Goal: Find specific page/section: Find specific page/section

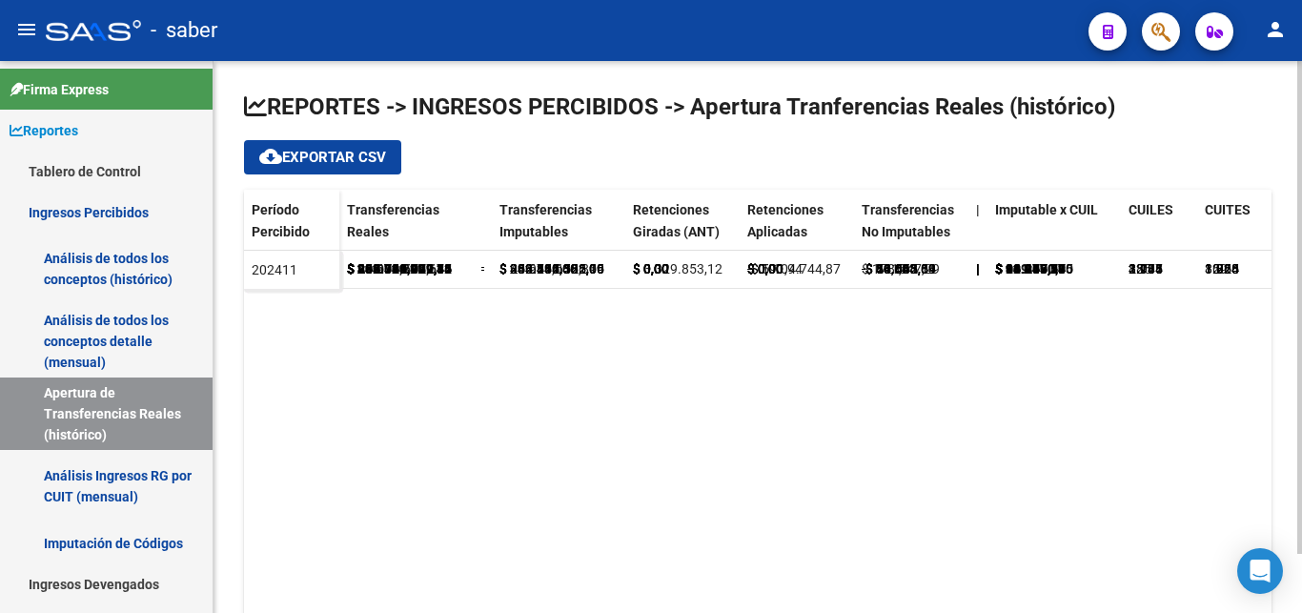
scroll to position [67, 0]
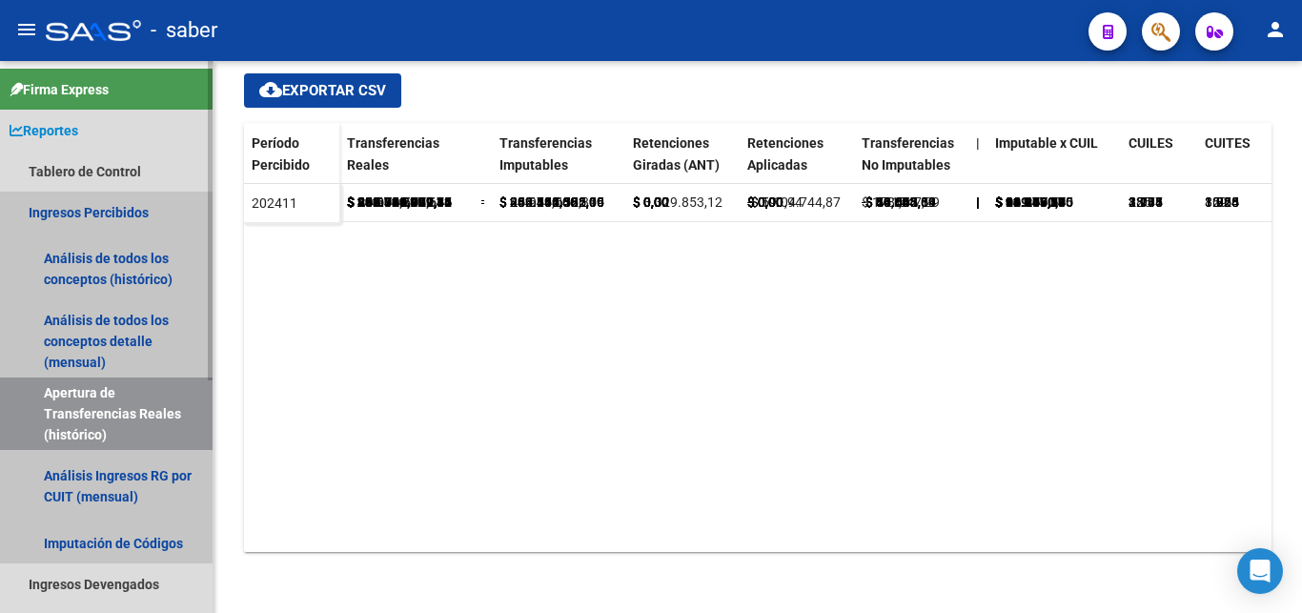
click at [89, 424] on link "Apertura de Transferencias Reales (histórico)" at bounding box center [106, 414] width 213 height 72
click at [91, 424] on link "Apertura de Transferencias Reales (histórico)" at bounding box center [106, 414] width 213 height 72
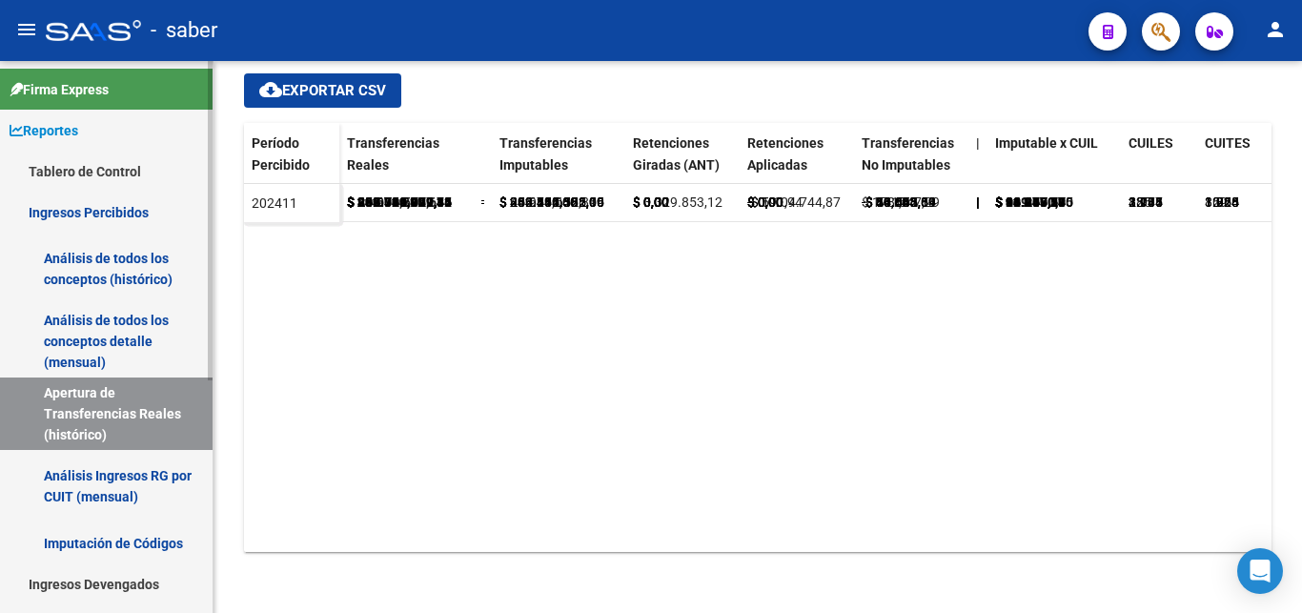
drag, startPoint x: 101, startPoint y: 188, endPoint x: 90, endPoint y: 219, distance: 33.5
click at [99, 190] on link "Tablero de Control" at bounding box center [106, 171] width 213 height 41
click at [90, 219] on link "Ingresos Percibidos" at bounding box center [106, 212] width 213 height 41
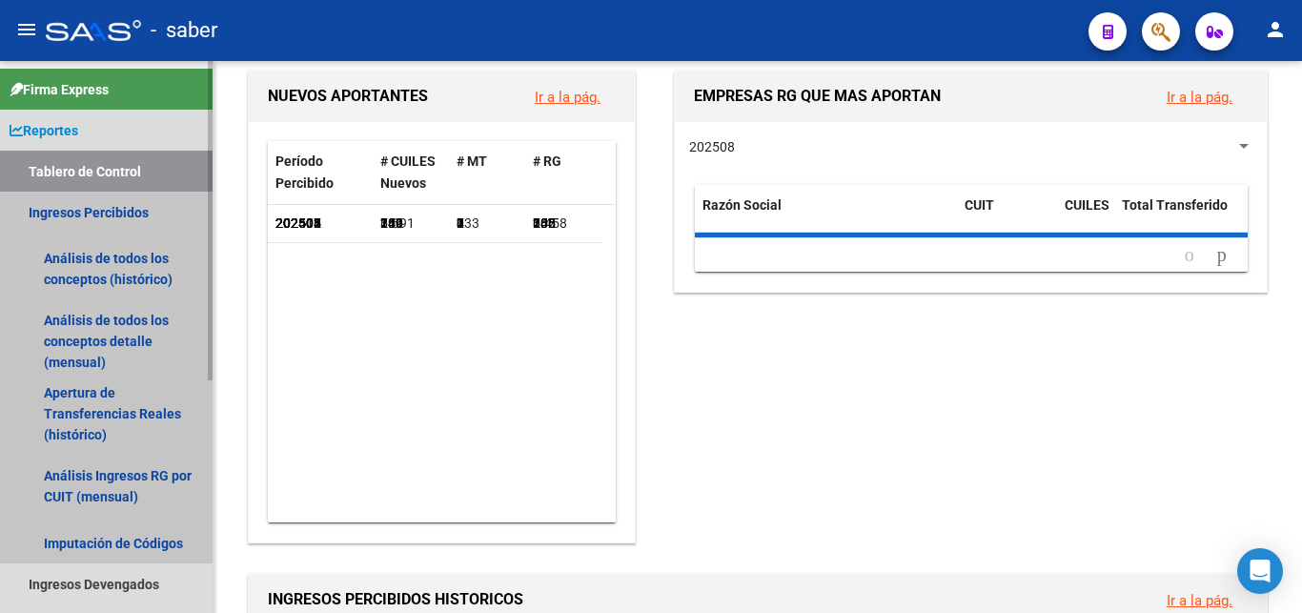
click at [89, 219] on link "Ingresos Percibidos" at bounding box center [106, 212] width 213 height 41
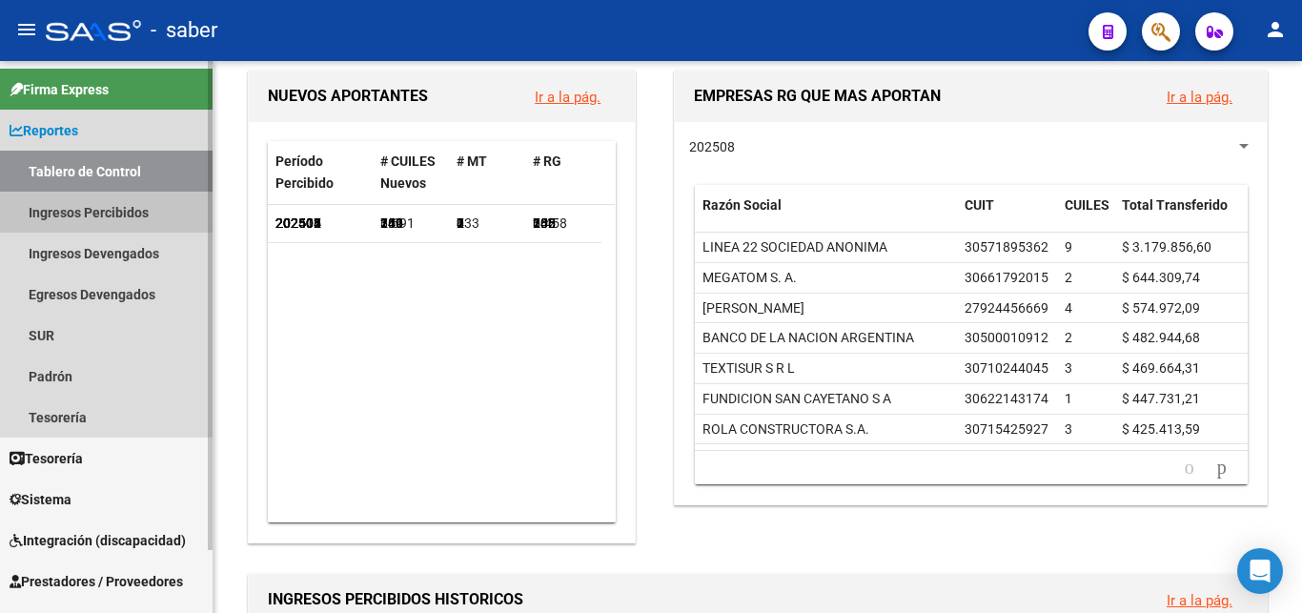
click at [89, 219] on link "Ingresos Percibidos" at bounding box center [106, 212] width 213 height 41
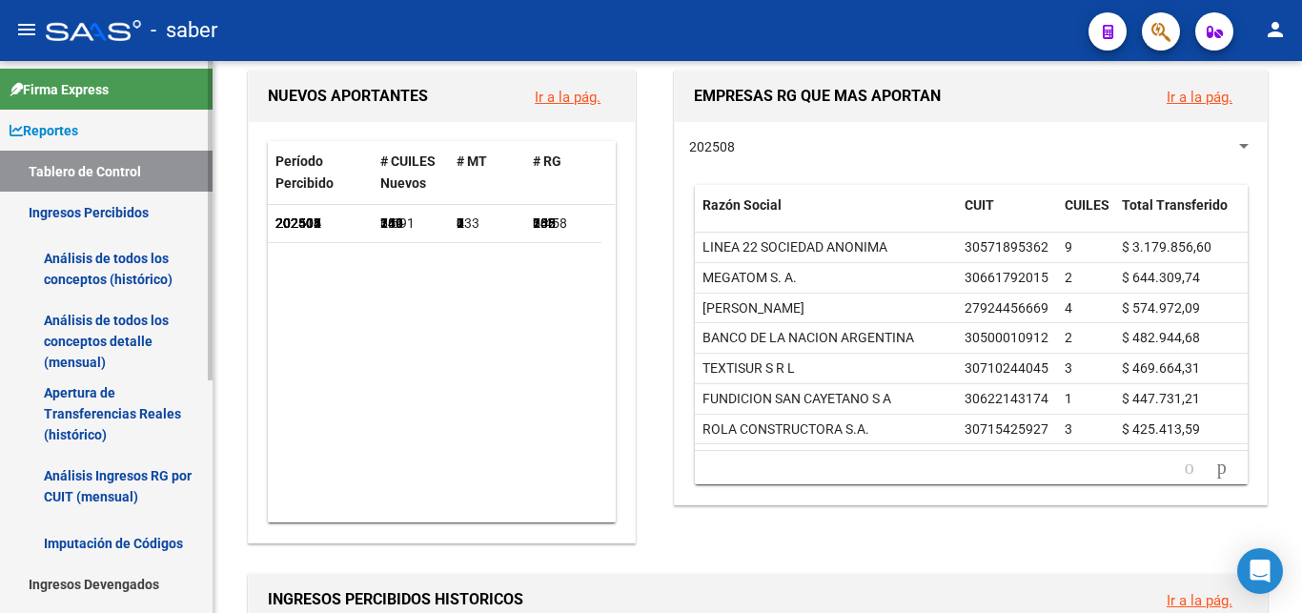
click at [111, 278] on link "Análisis de todos los conceptos (histórico)" at bounding box center [106, 269] width 213 height 72
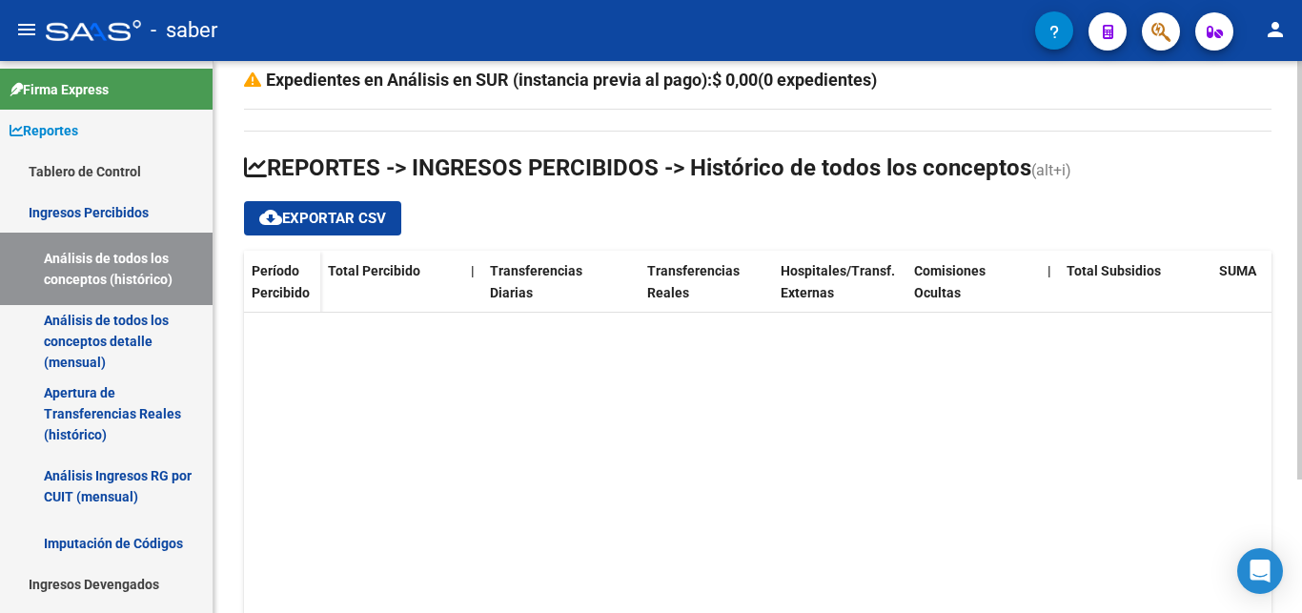
scroll to position [175, 0]
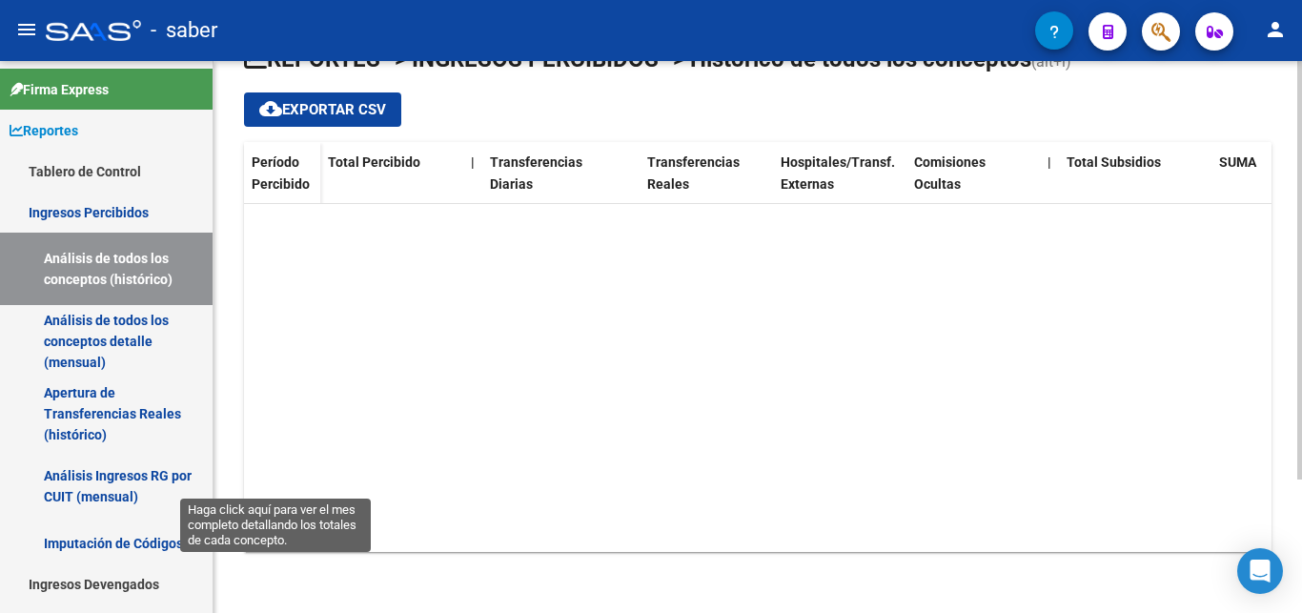
click at [276, 188] on span "202508" at bounding box center [276, 179] width 46 height 17
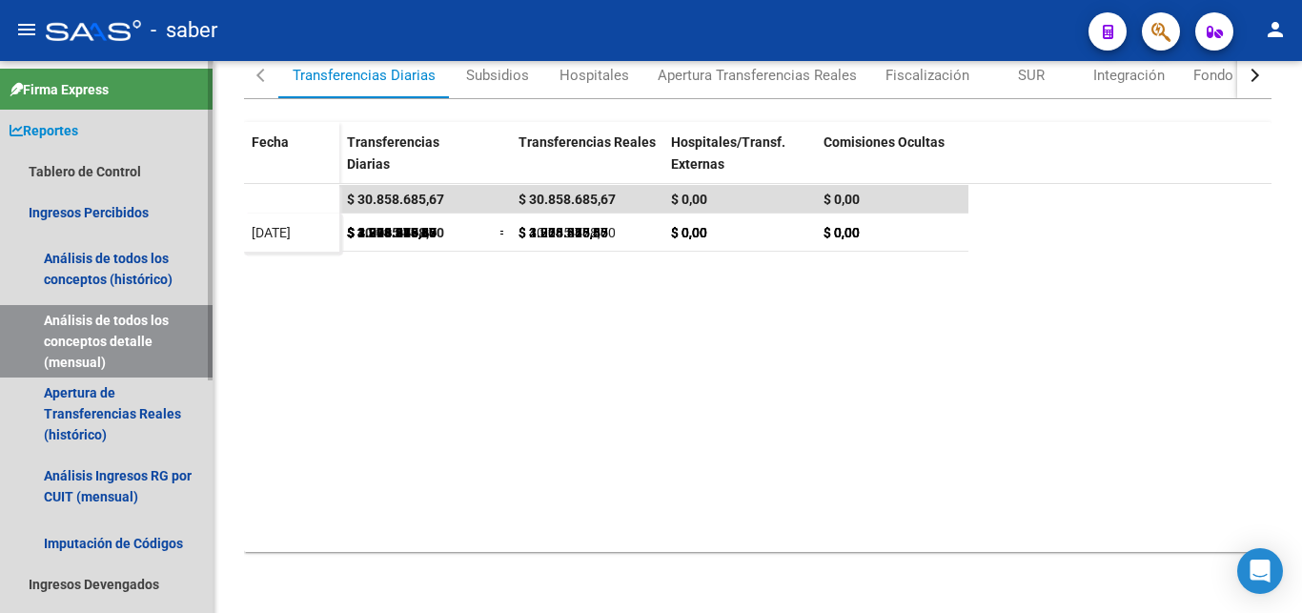
click at [78, 126] on span "Reportes" at bounding box center [44, 130] width 69 height 21
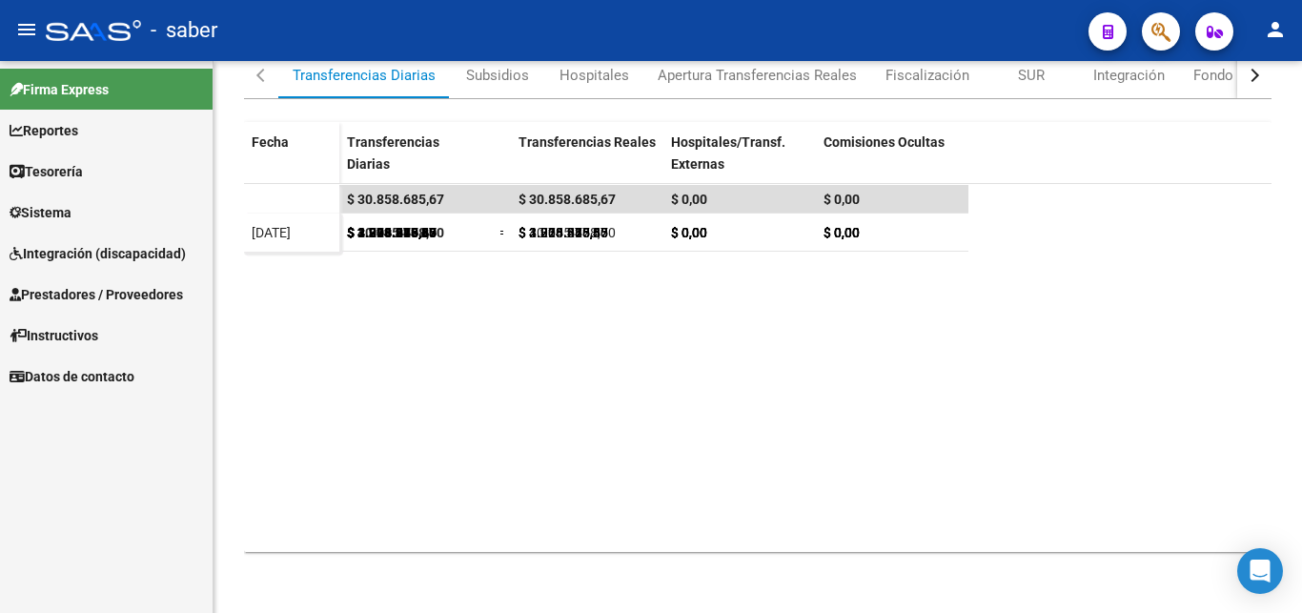
click at [41, 168] on span "Tesorería" at bounding box center [46, 171] width 73 height 21
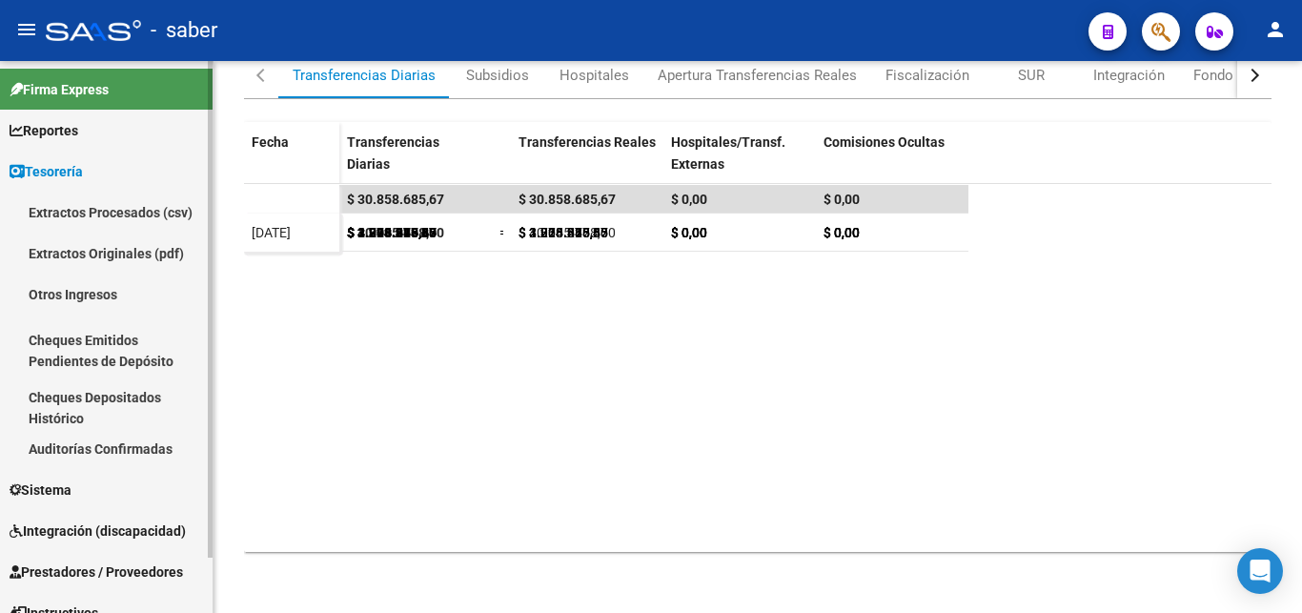
click at [58, 164] on span "Tesorería" at bounding box center [46, 171] width 73 height 21
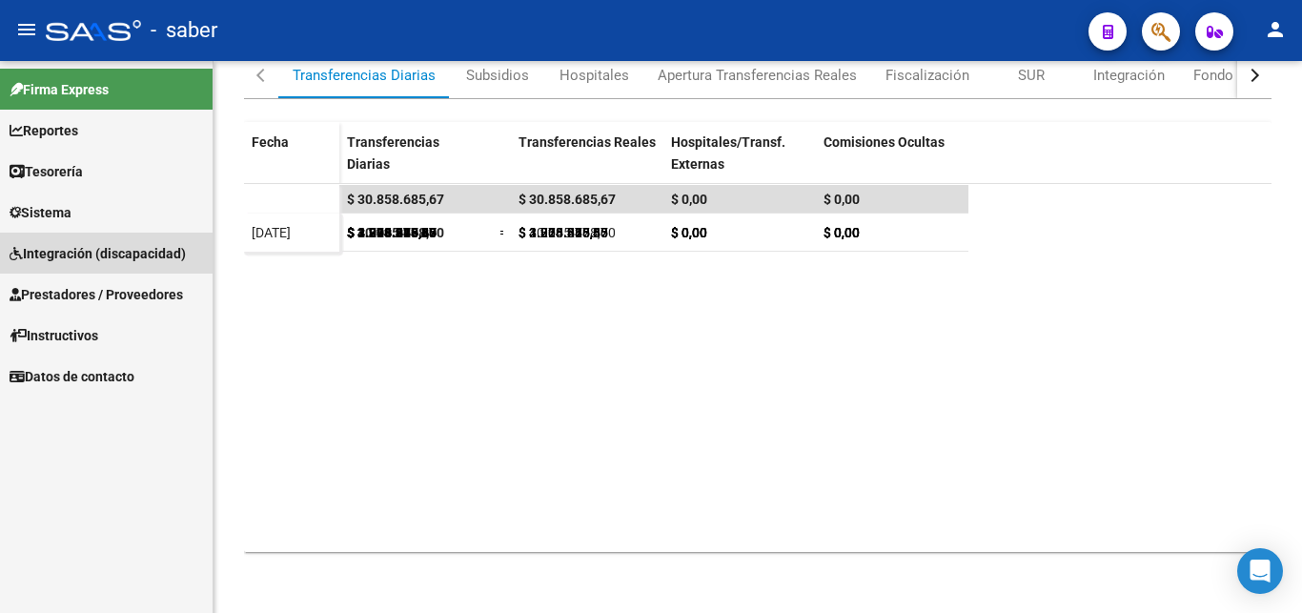
click at [63, 256] on span "Integración (discapacidad)" at bounding box center [98, 253] width 176 height 21
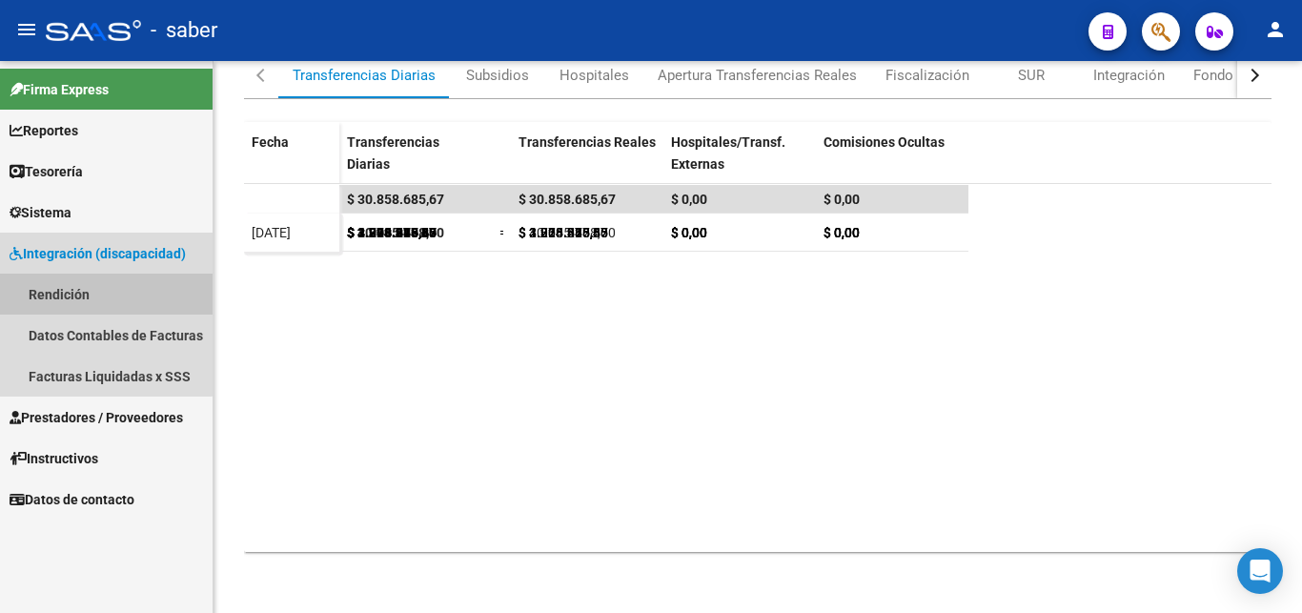
click at [69, 286] on link "Rendición" at bounding box center [106, 294] width 213 height 41
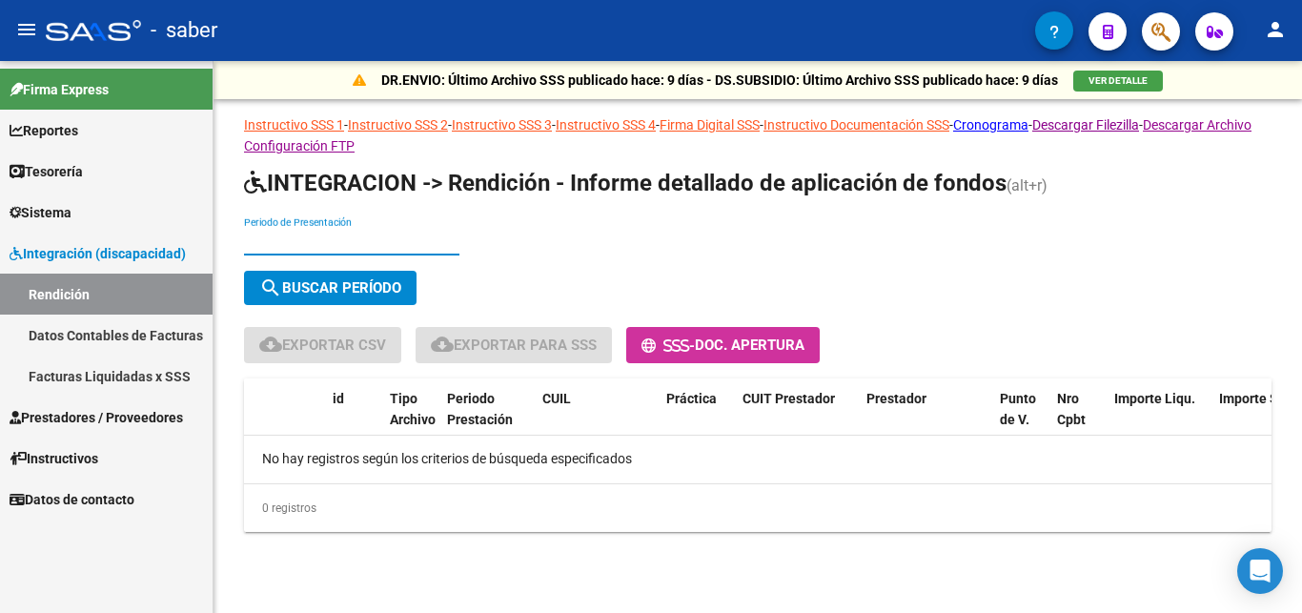
click at [353, 237] on input "Periodo de Presentación" at bounding box center [351, 242] width 215 height 16
type input "202507"
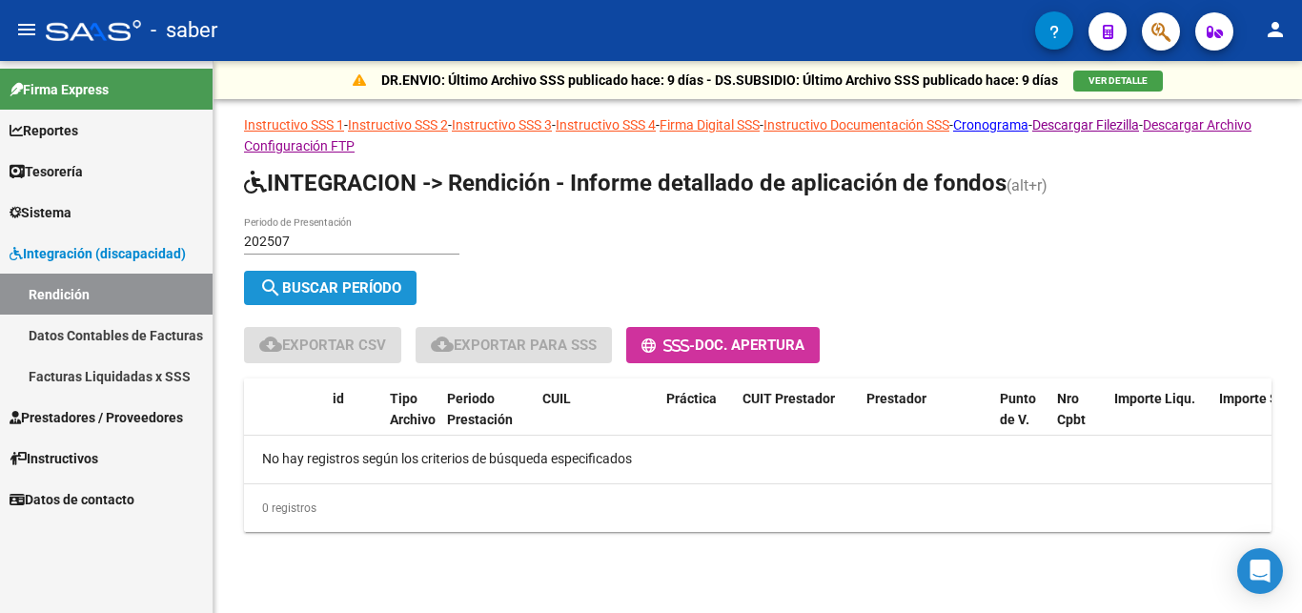
click at [306, 278] on button "search Buscar Período" at bounding box center [330, 288] width 173 height 34
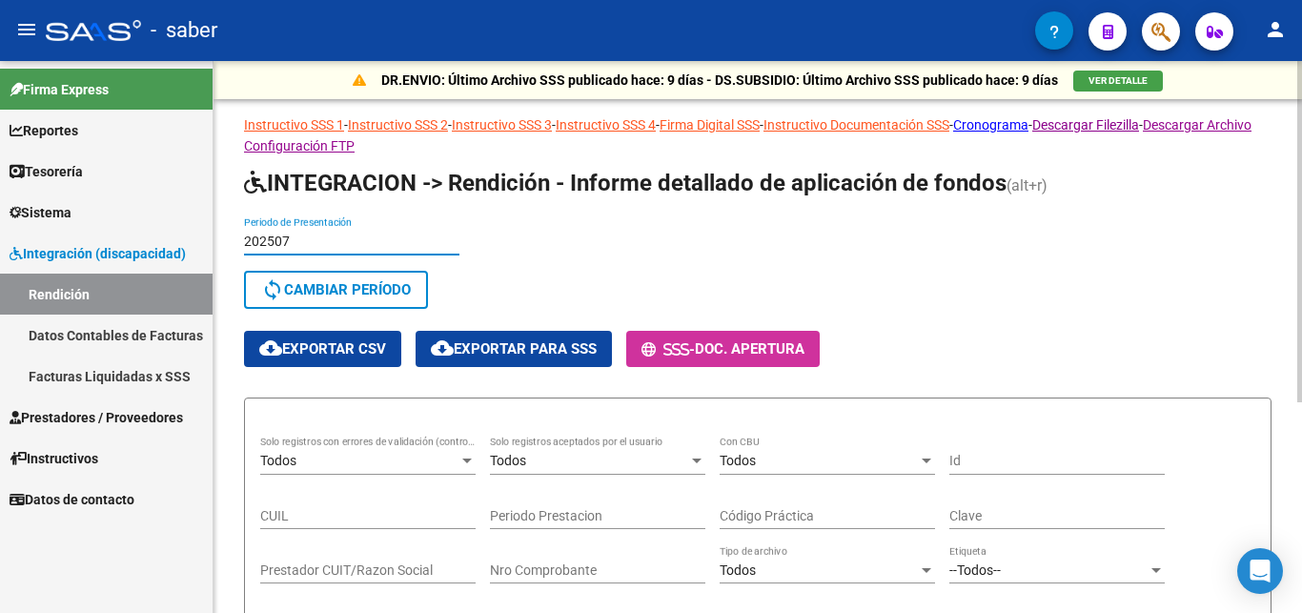
click at [300, 240] on input "202507" at bounding box center [351, 242] width 215 height 16
click at [311, 238] on input "202507" at bounding box center [351, 242] width 215 height 16
click at [277, 236] on input "202507" at bounding box center [351, 242] width 215 height 16
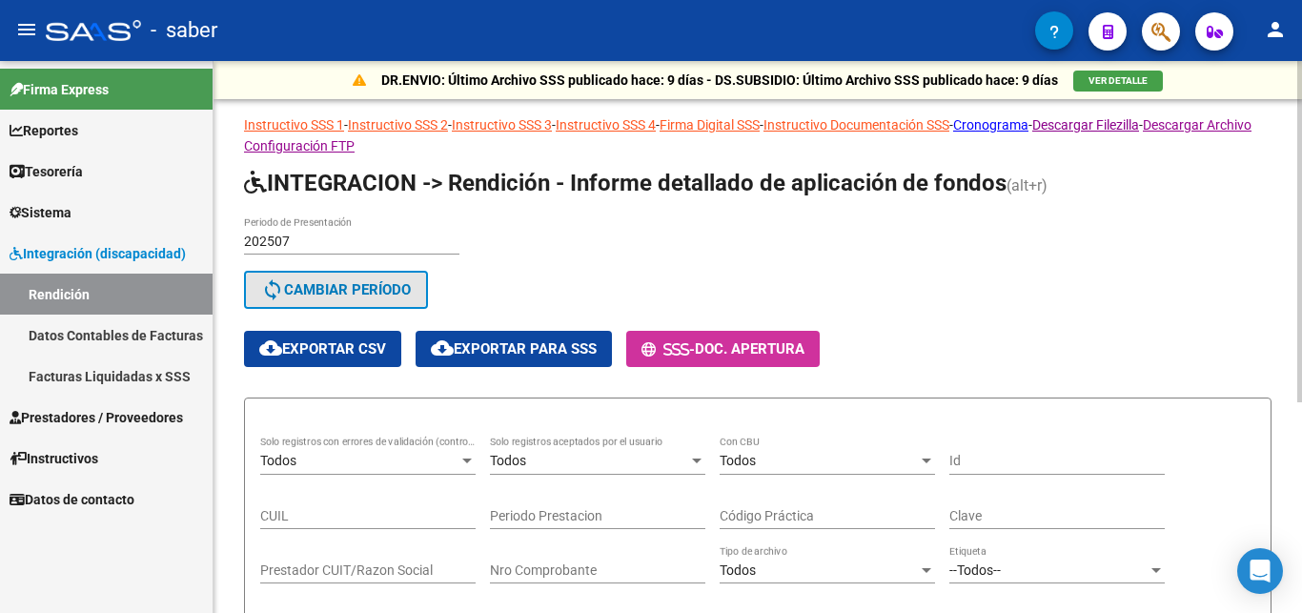
click at [301, 288] on span "sync Cambiar Período" at bounding box center [336, 289] width 150 height 17
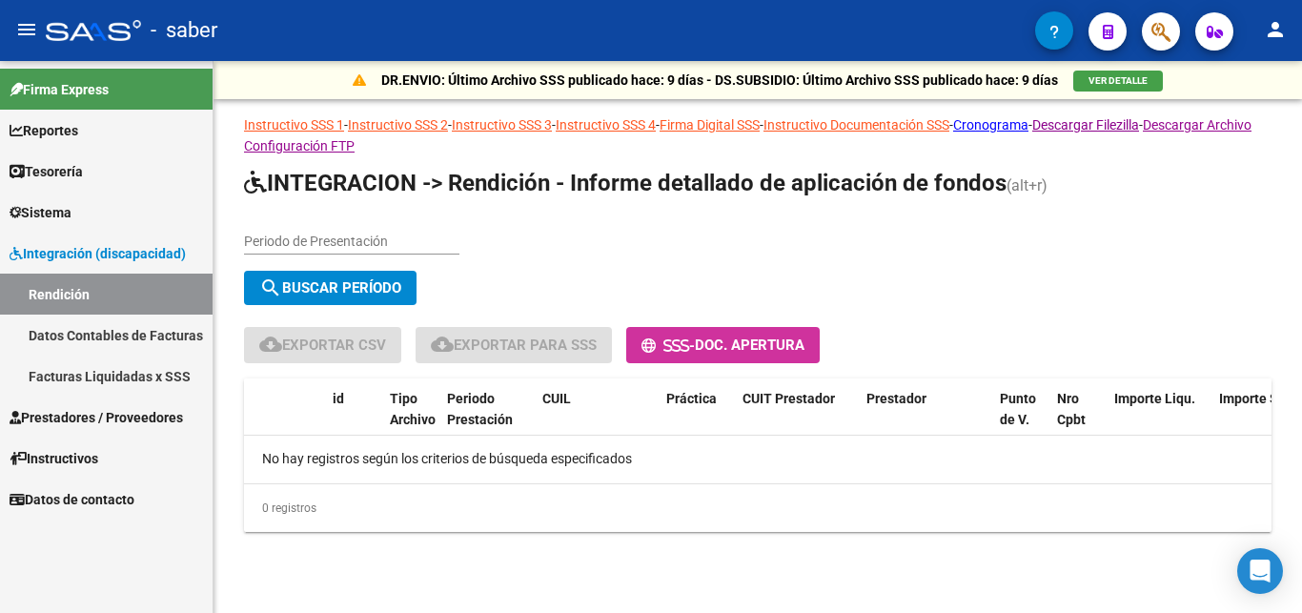
click at [291, 241] on input "Periodo de Presentación" at bounding box center [351, 242] width 215 height 16
type input "202504"
click at [347, 278] on button "search Buscar Período" at bounding box center [330, 288] width 173 height 34
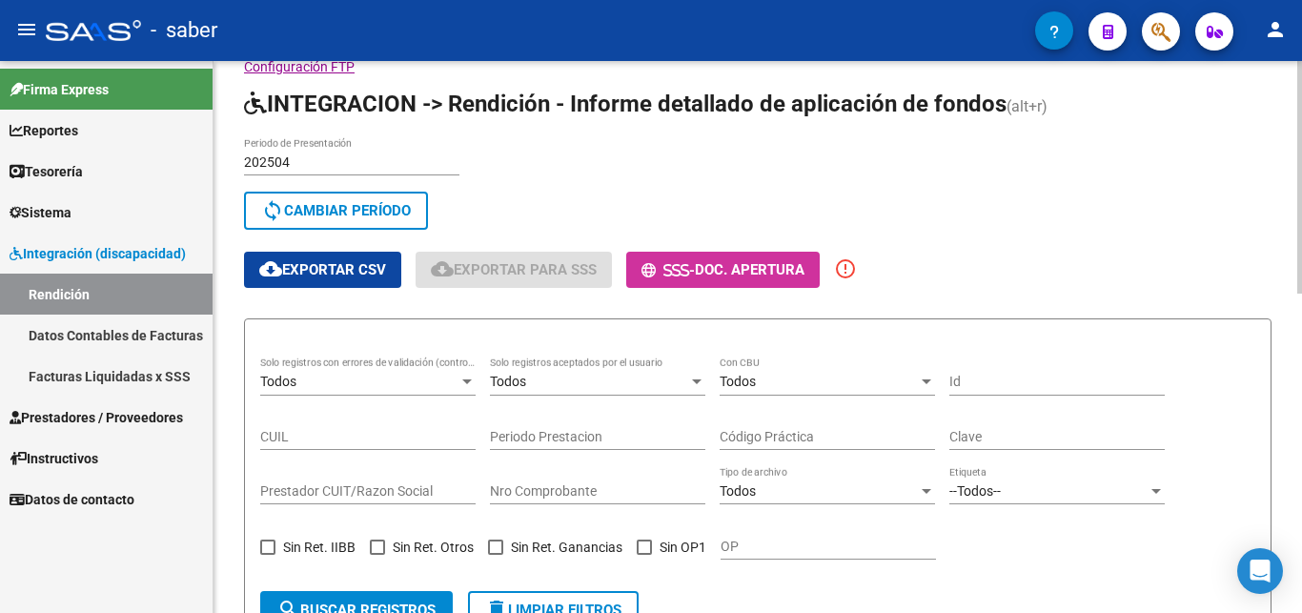
scroll to position [77, 0]
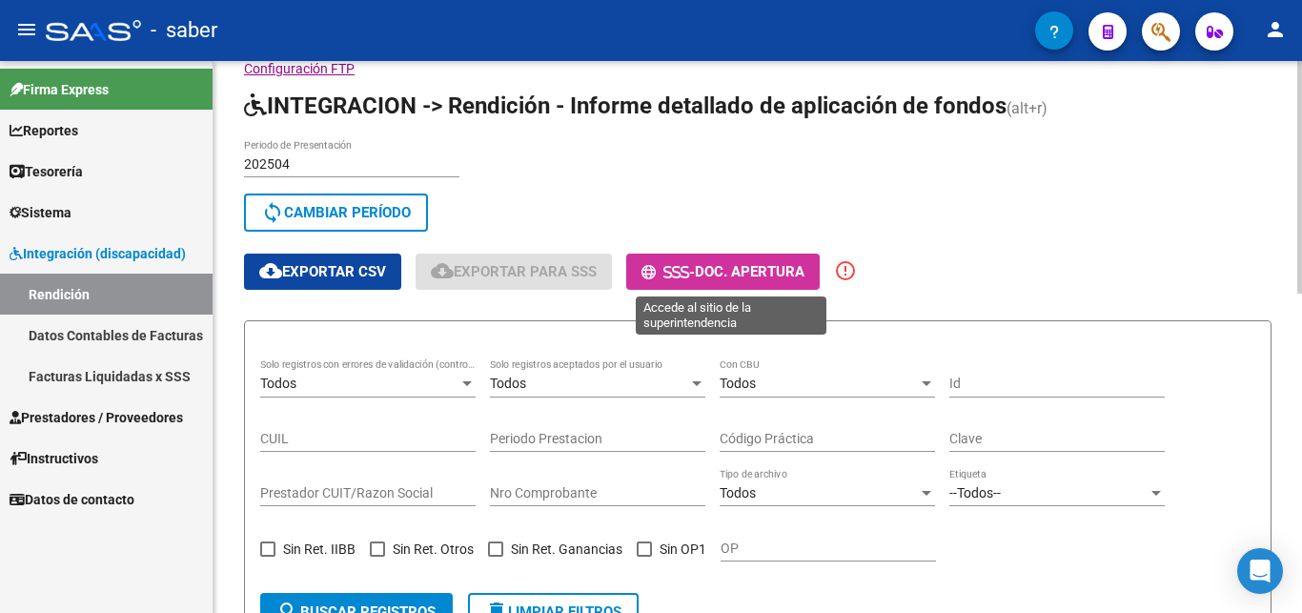
click at [748, 272] on span "Doc. Apertura" at bounding box center [750, 272] width 110 height 17
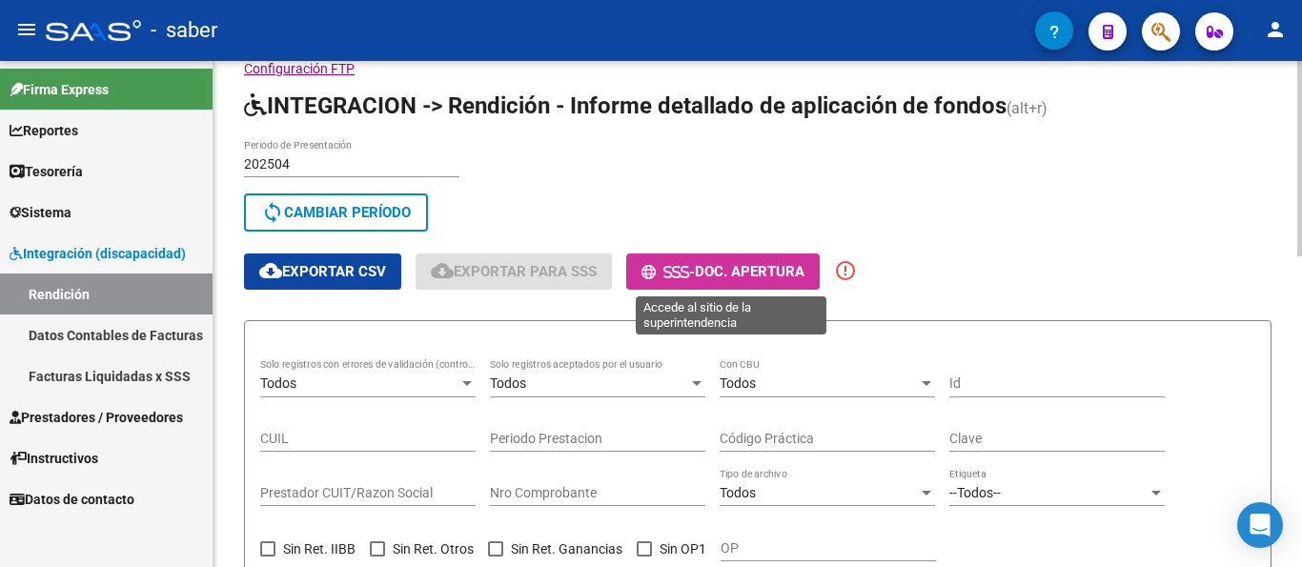
click at [782, 270] on span "Doc. Apertura" at bounding box center [750, 272] width 110 height 17
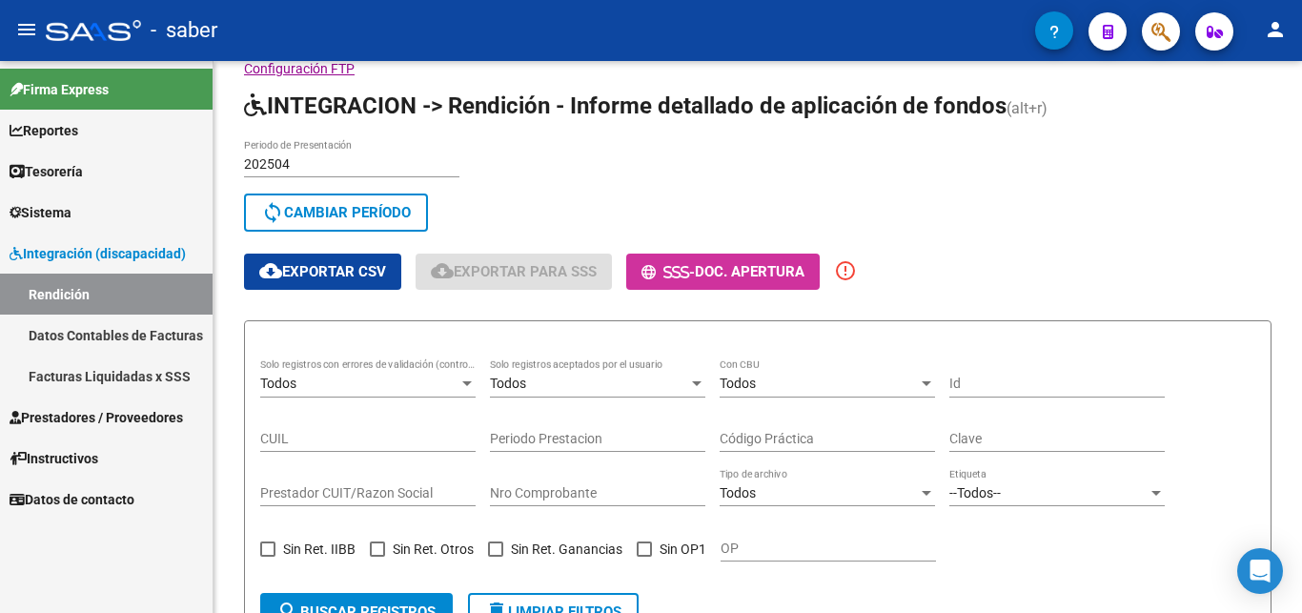
click at [108, 325] on link "Datos Contables de Facturas" at bounding box center [106, 335] width 213 height 41
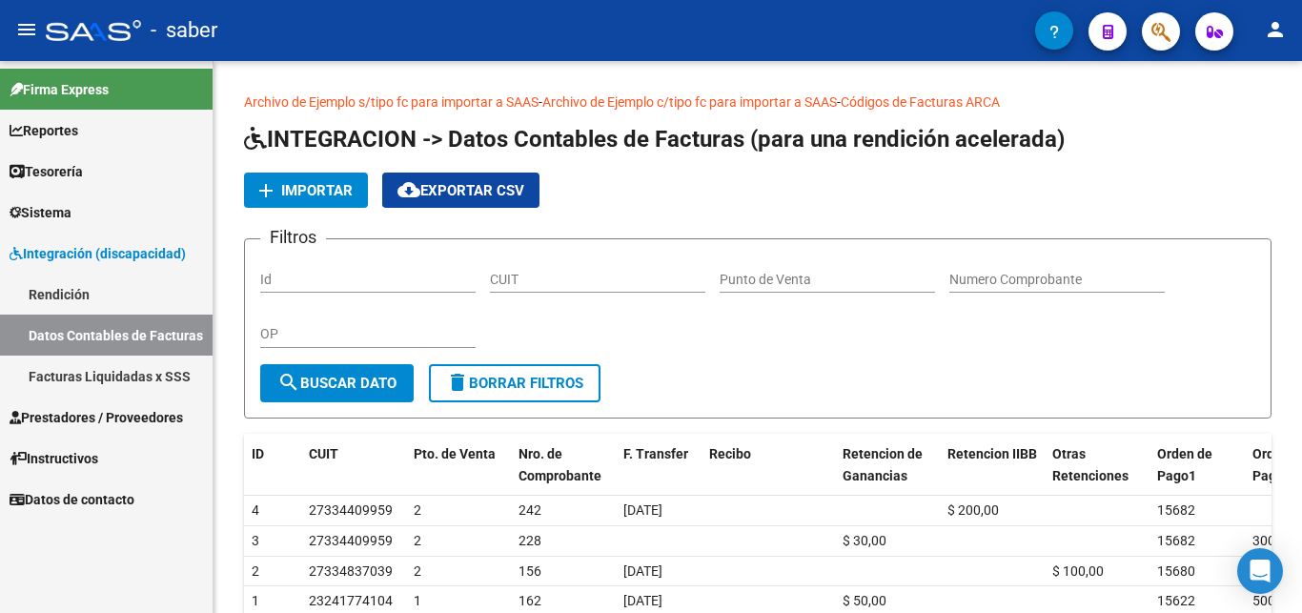
click at [129, 374] on link "Facturas Liquidadas x SSS" at bounding box center [106, 376] width 213 height 41
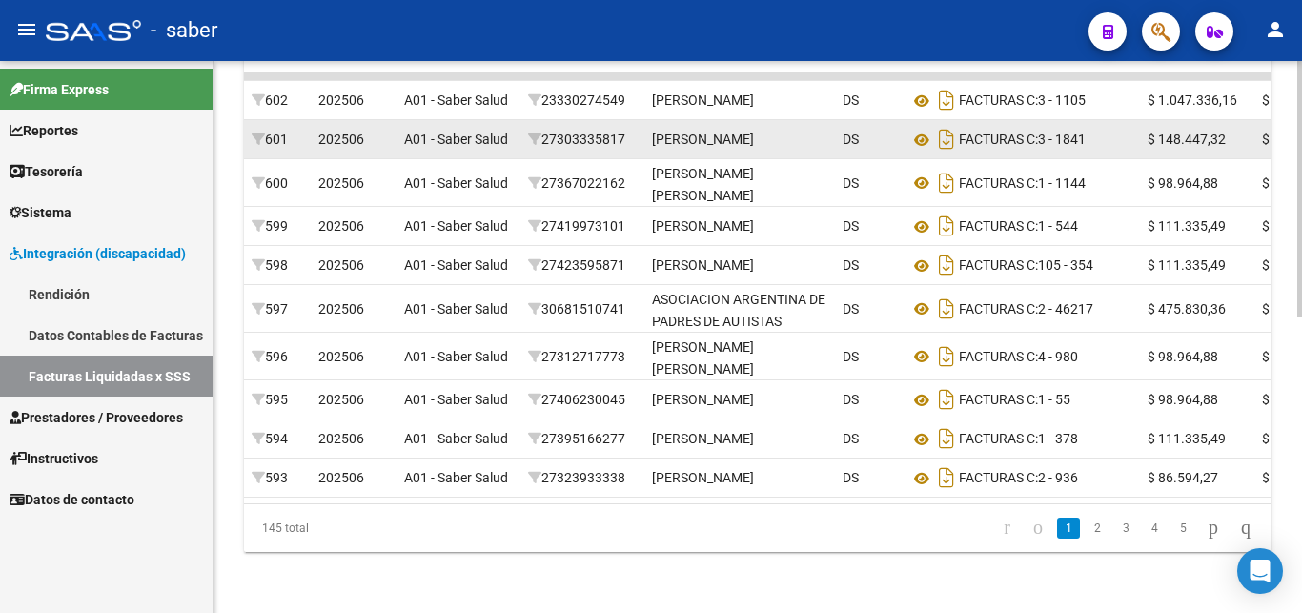
scroll to position [640, 0]
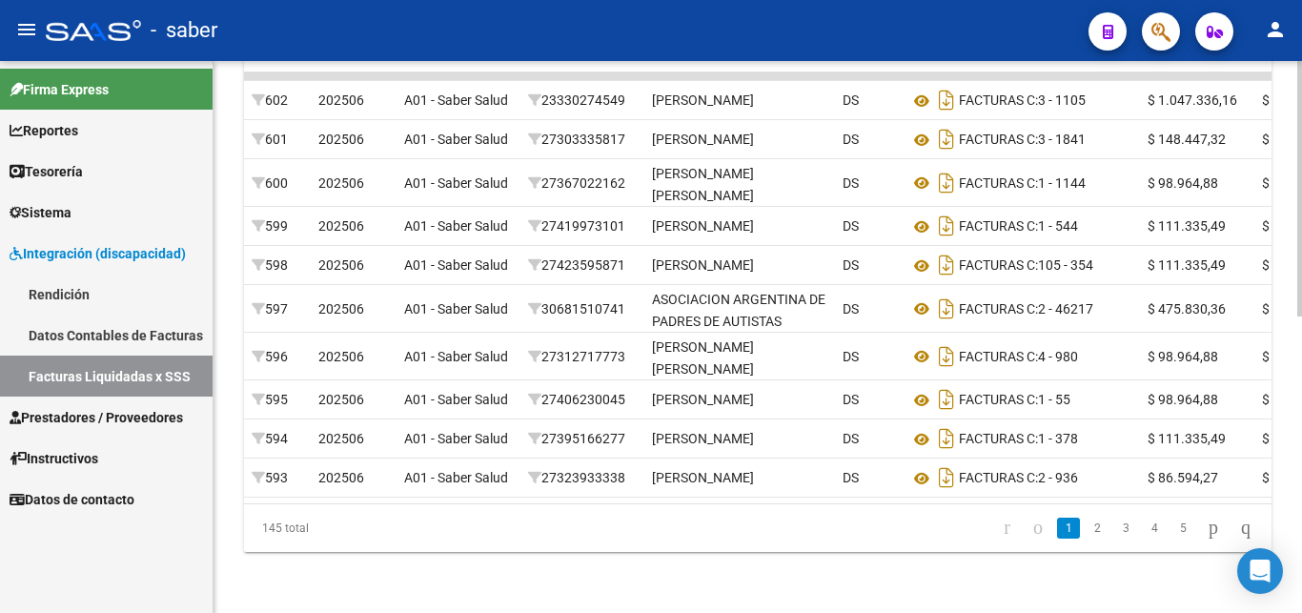
drag, startPoint x: 589, startPoint y: 506, endPoint x: 631, endPoint y: 503, distance: 42.1
click at [631, 503] on datatable-footer "145 total 1 2 3 4 5" at bounding box center [758, 527] width 1028 height 49
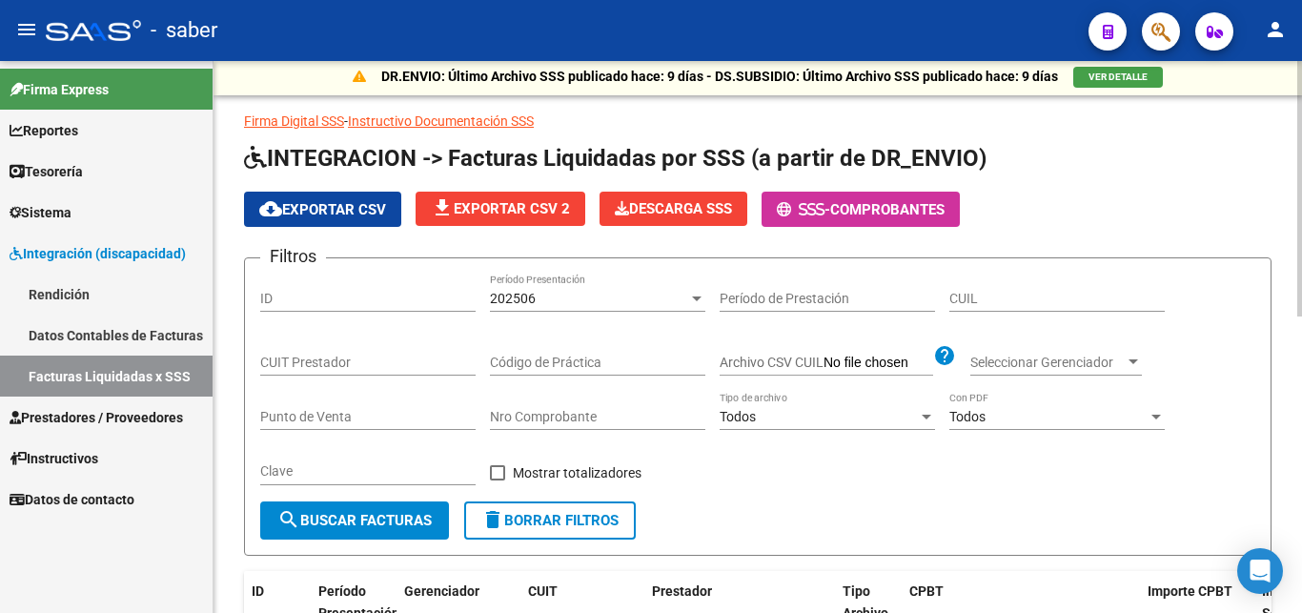
scroll to position [0, 0]
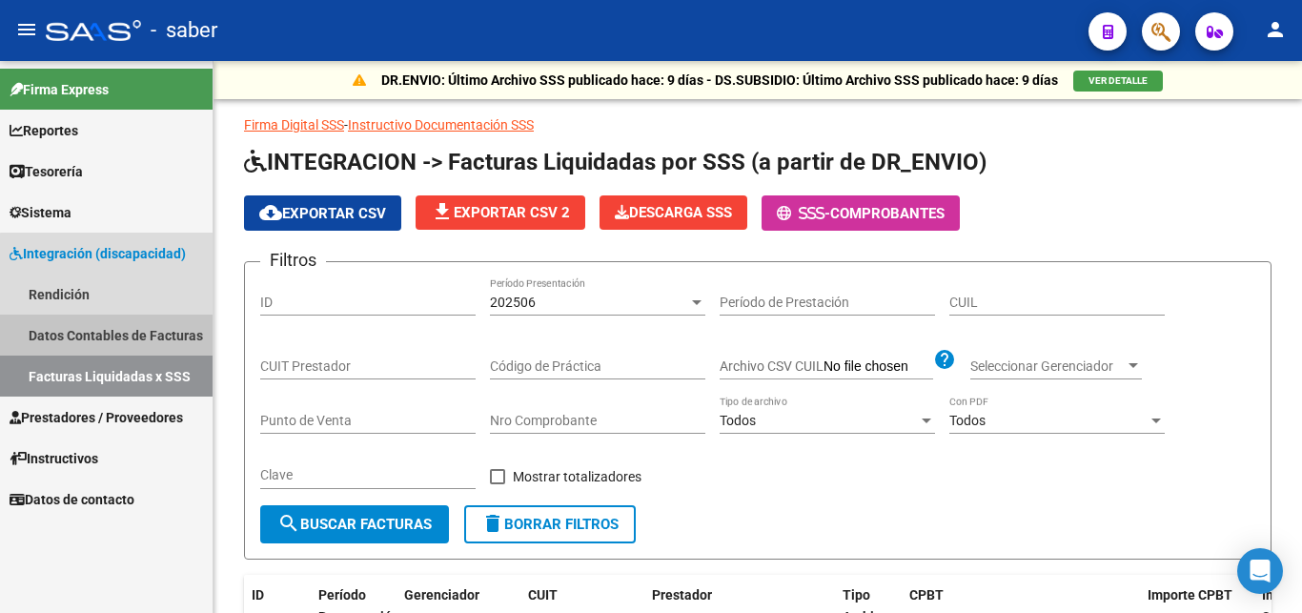
click at [108, 338] on link "Datos Contables de Facturas" at bounding box center [106, 335] width 213 height 41
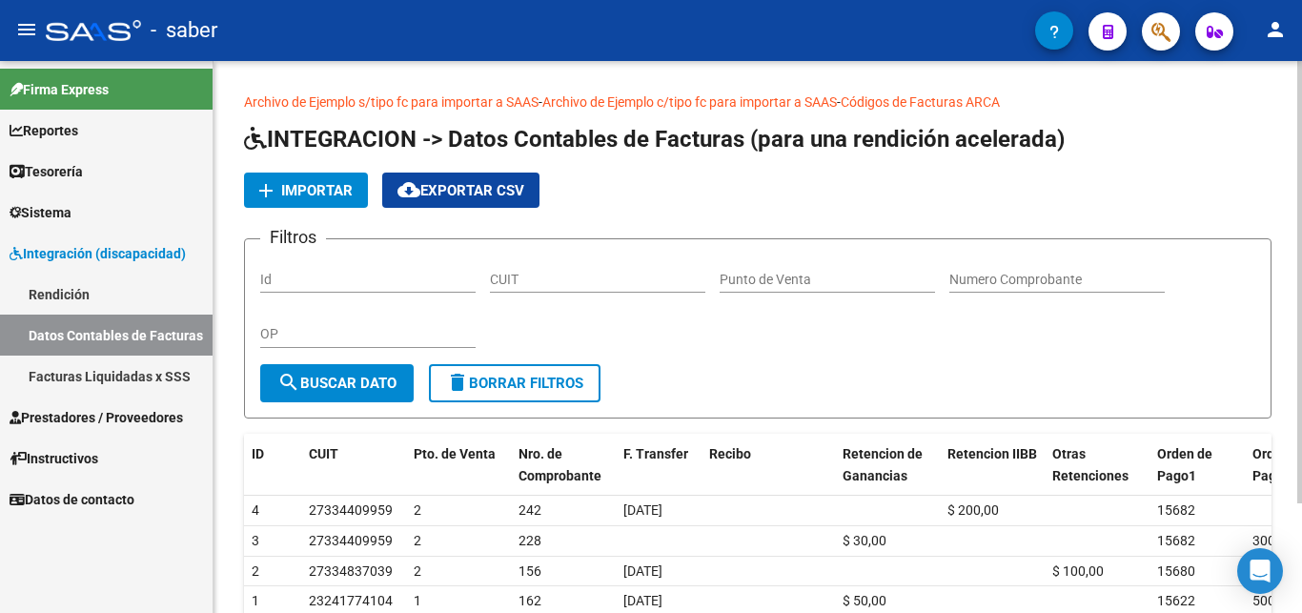
click at [291, 195] on span "Importar" at bounding box center [317, 190] width 72 height 17
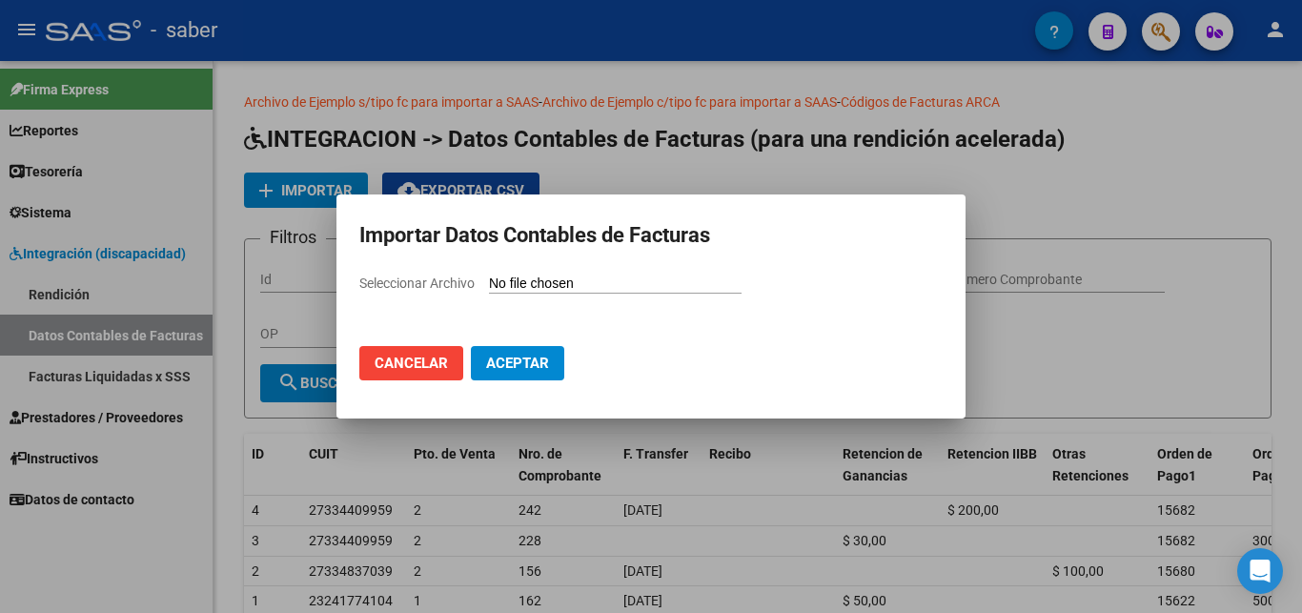
click at [391, 366] on span "Cancelar" at bounding box center [411, 363] width 73 height 17
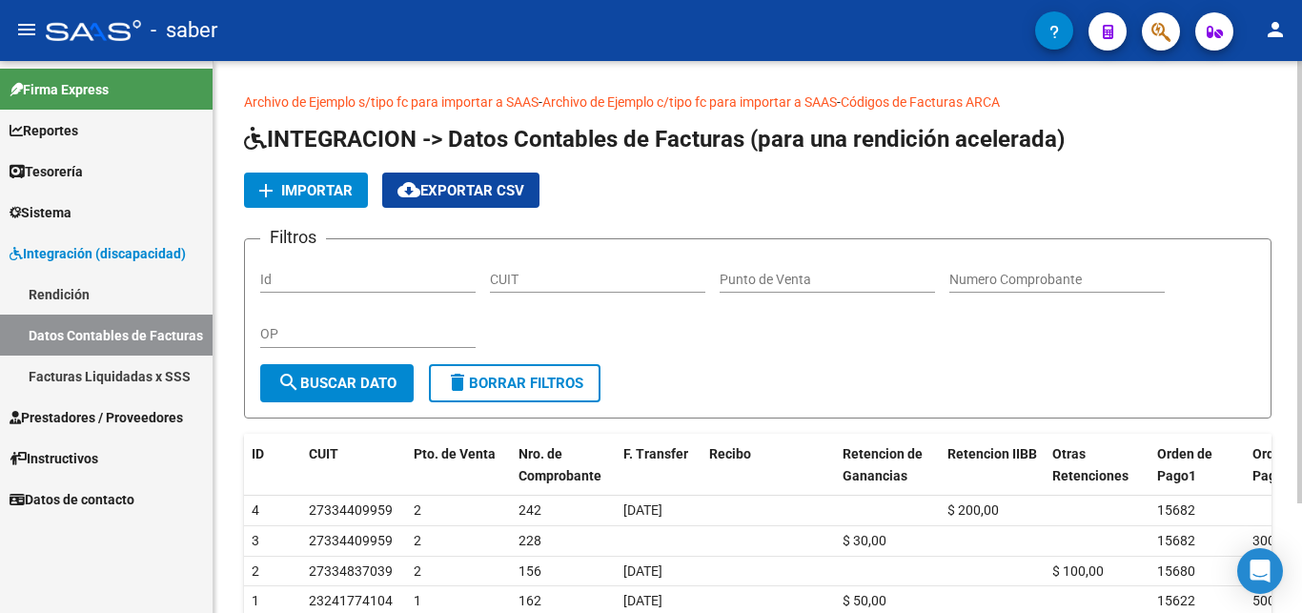
click at [568, 106] on link "Archivo de Ejemplo c/tipo fc para importar a SAAS" at bounding box center [690, 101] width 295 height 15
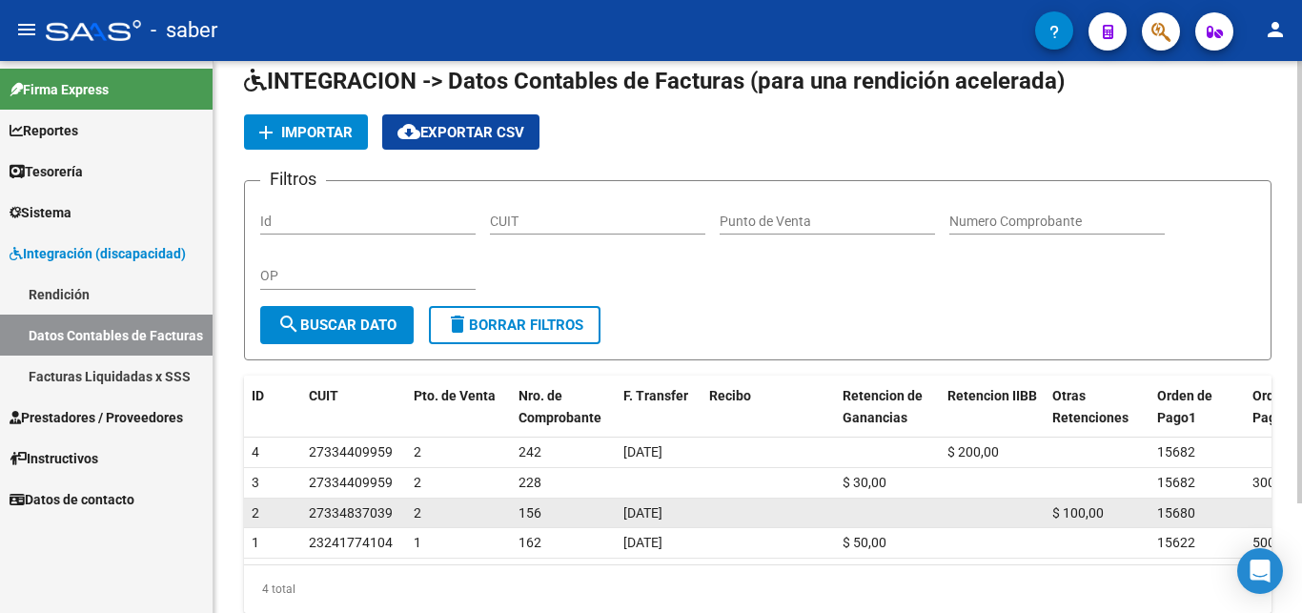
scroll to position [136, 0]
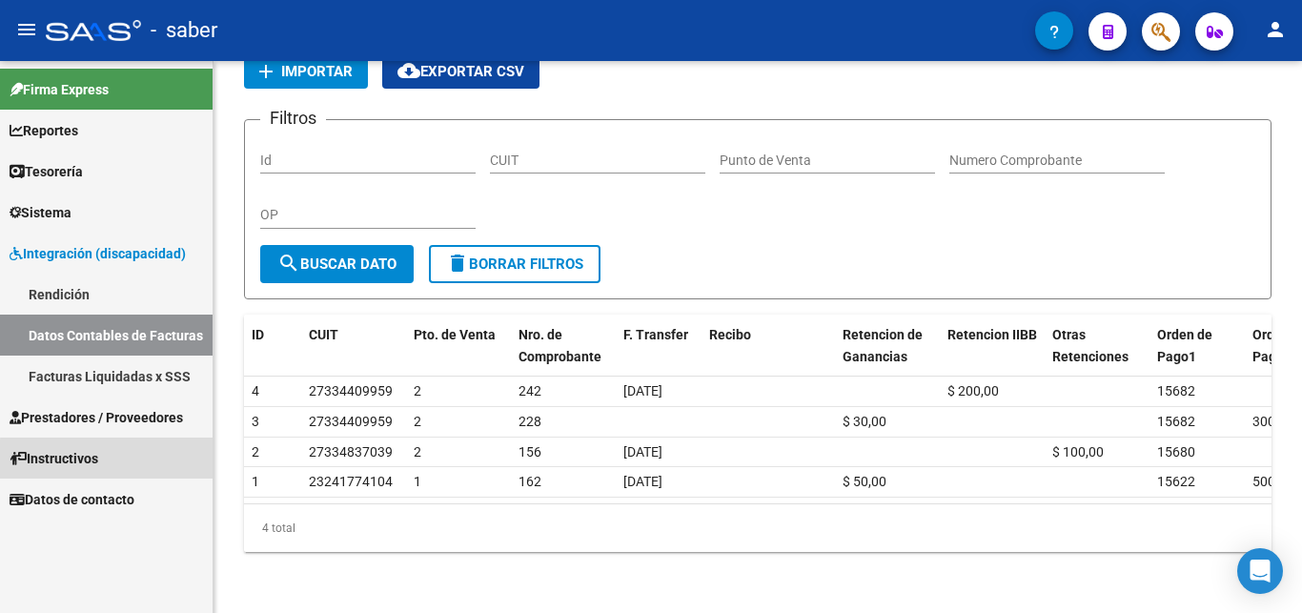
click at [109, 461] on link "Instructivos" at bounding box center [106, 458] width 213 height 41
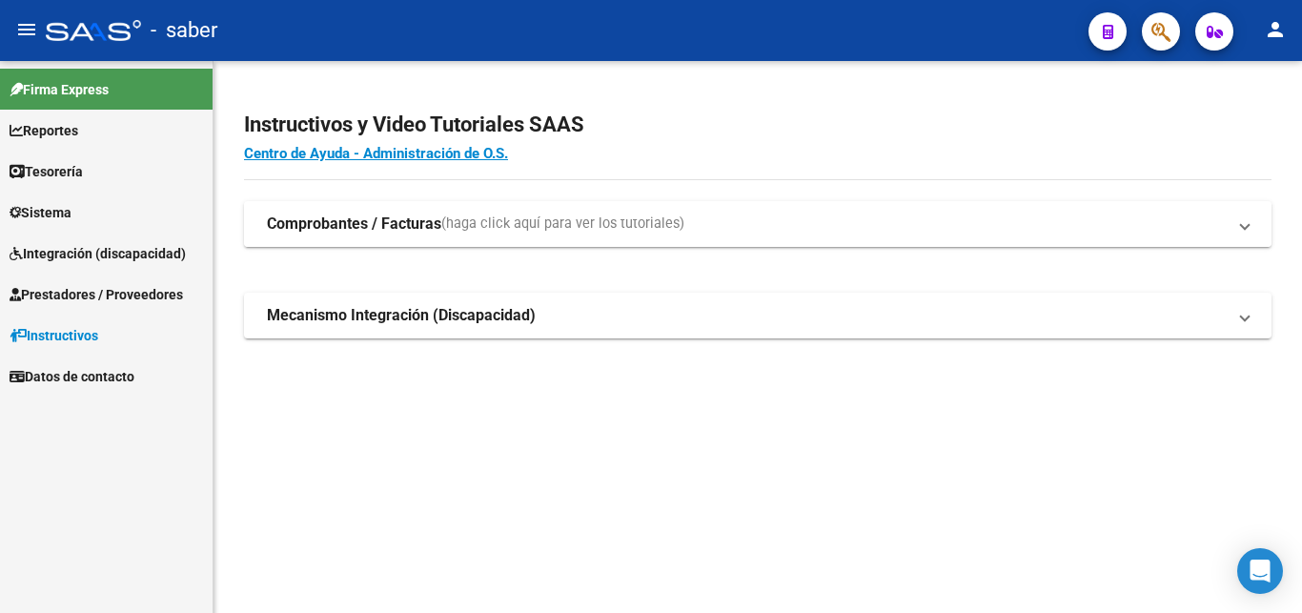
click at [383, 214] on mat-expansion-panel-header "Comprobantes / Facturas (haga click aquí para ver los tutoriales)" at bounding box center [758, 224] width 1028 height 46
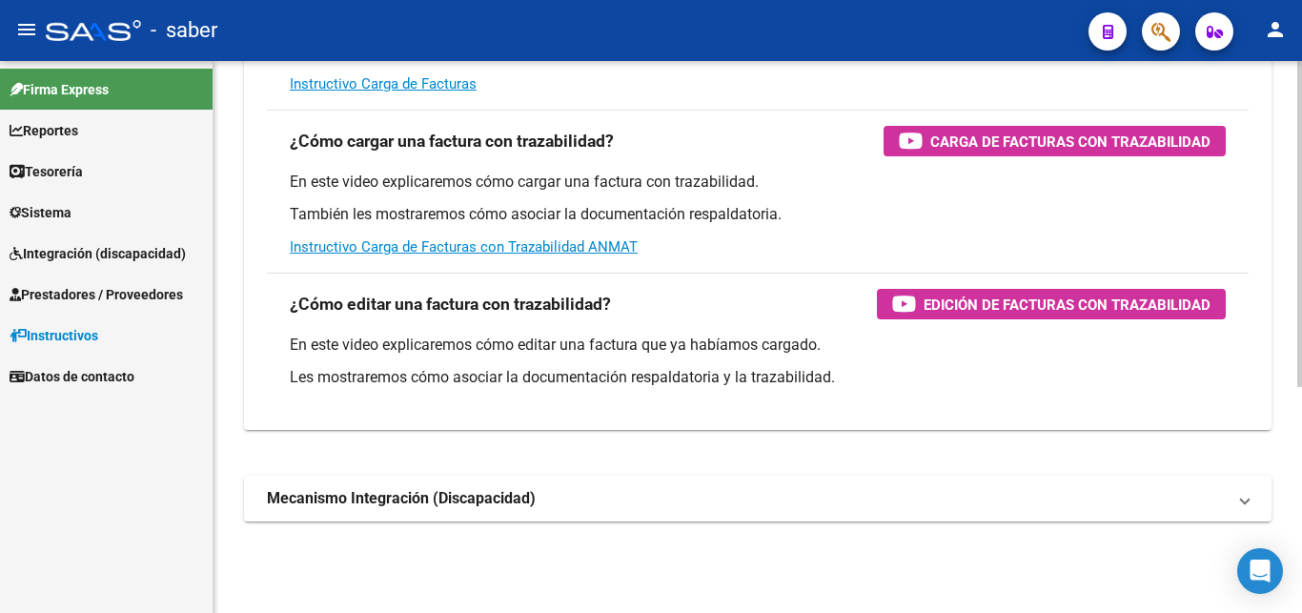
scroll to position [381, 0]
click at [397, 511] on mat-expansion-panel-header "Mecanismo Integración (Discapacidad)" at bounding box center [758, 499] width 1028 height 46
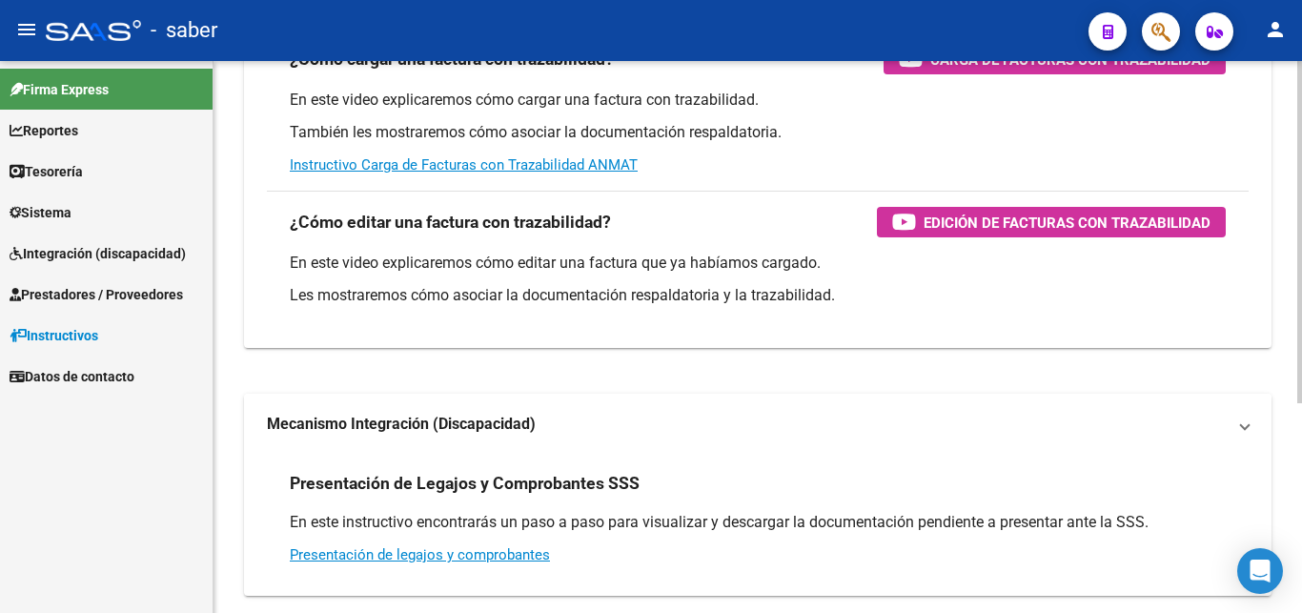
scroll to position [0, 0]
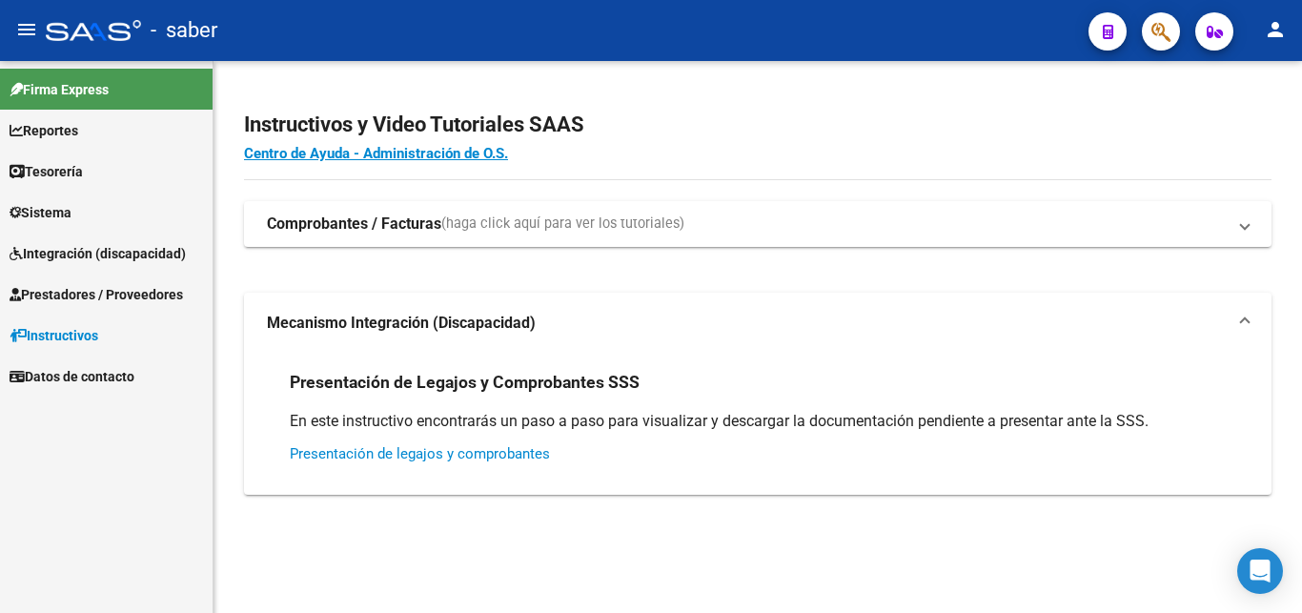
click at [393, 449] on link "Presentación de legajos y comprobantes" at bounding box center [420, 453] width 260 height 17
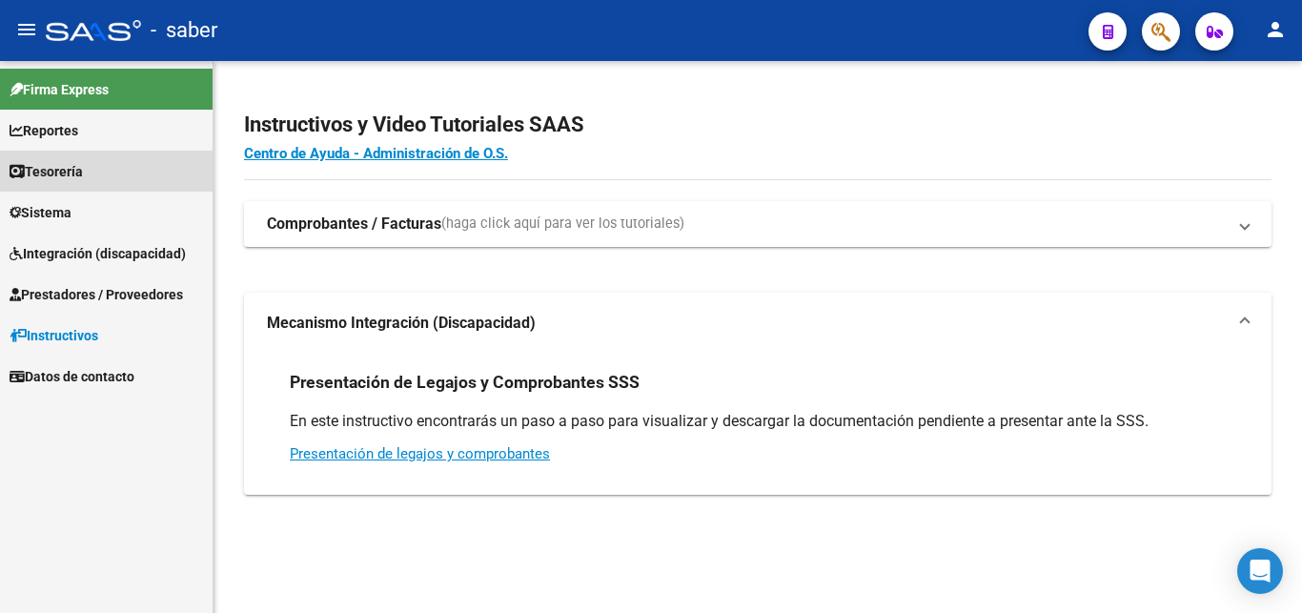
click at [58, 174] on span "Tesorería" at bounding box center [46, 171] width 73 height 21
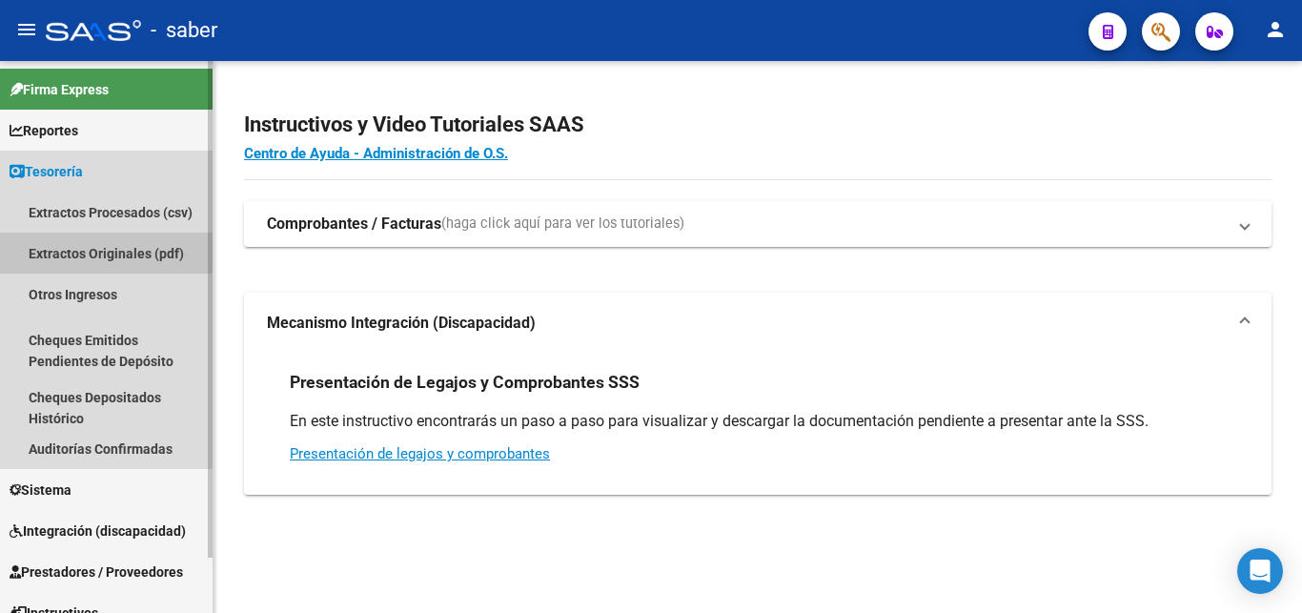
click at [100, 247] on link "Extractos Originales (pdf)" at bounding box center [106, 253] width 213 height 41
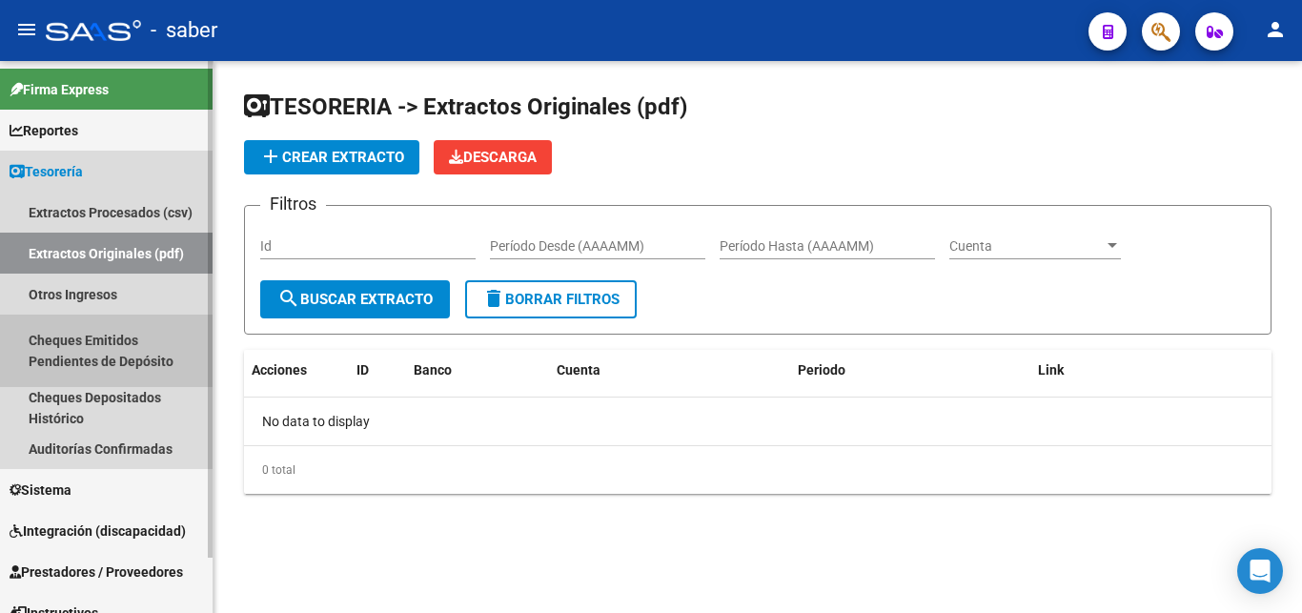
click at [91, 346] on link "Cheques Emitidos Pendientes de Depósito" at bounding box center [106, 351] width 213 height 72
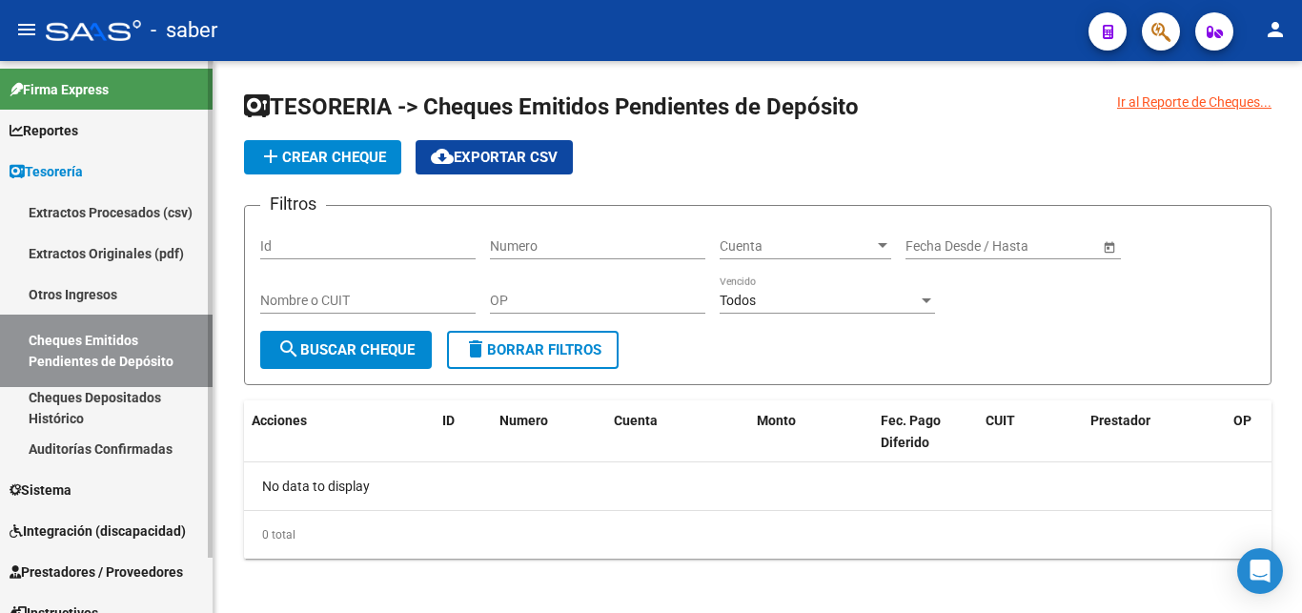
click at [107, 452] on link "Auditorías Confirmadas" at bounding box center [106, 448] width 213 height 41
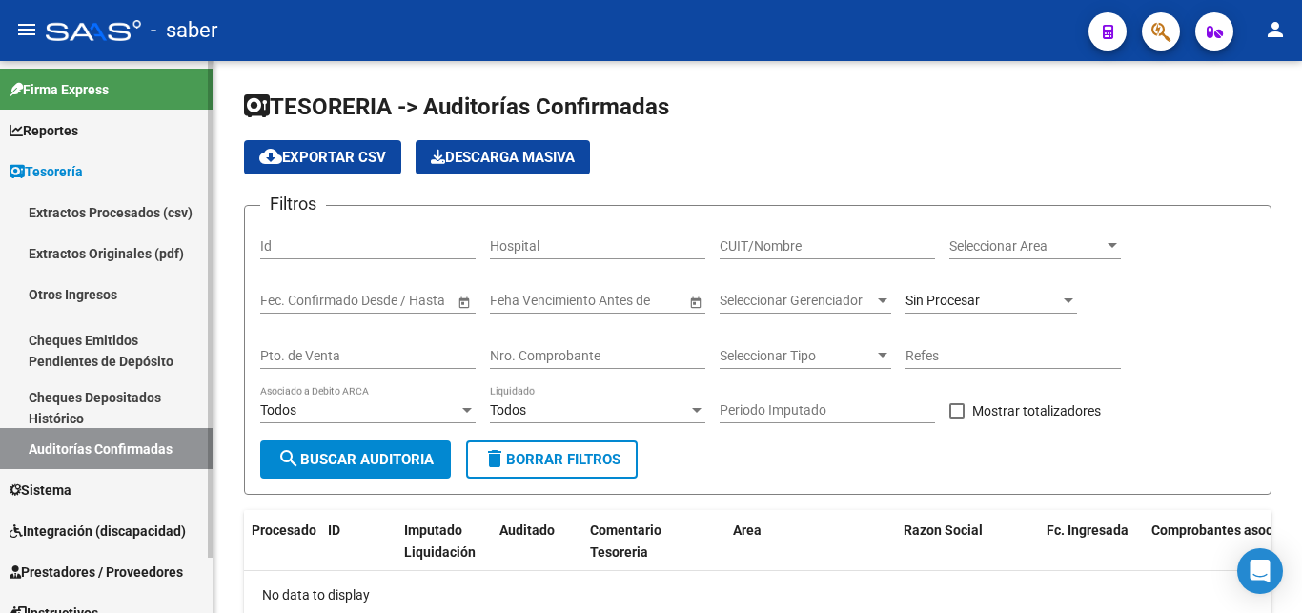
click at [132, 495] on link "Sistema" at bounding box center [106, 489] width 213 height 41
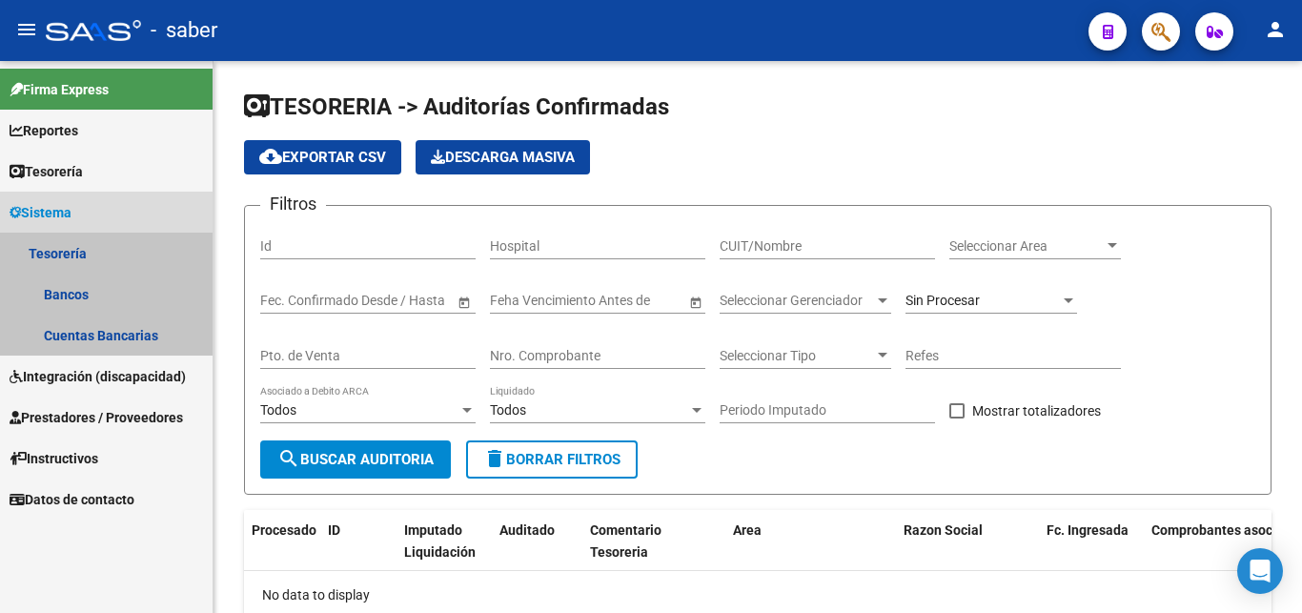
click at [90, 237] on link "Tesorería" at bounding box center [106, 253] width 213 height 41
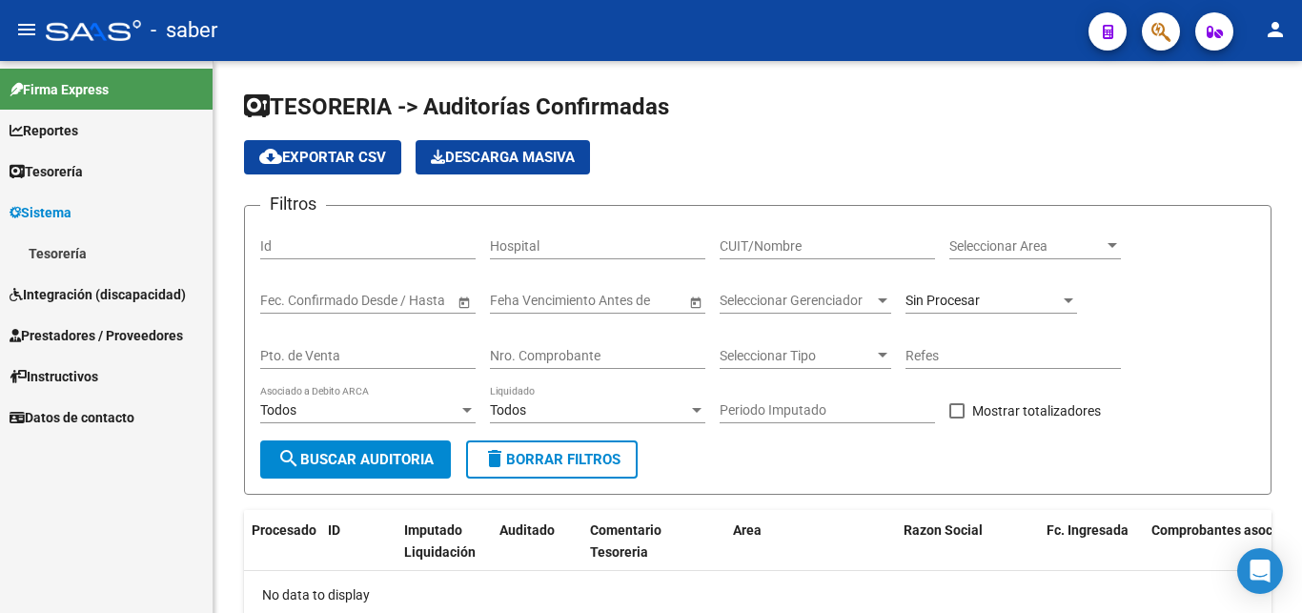
click at [86, 242] on link "Tesorería" at bounding box center [106, 253] width 213 height 41
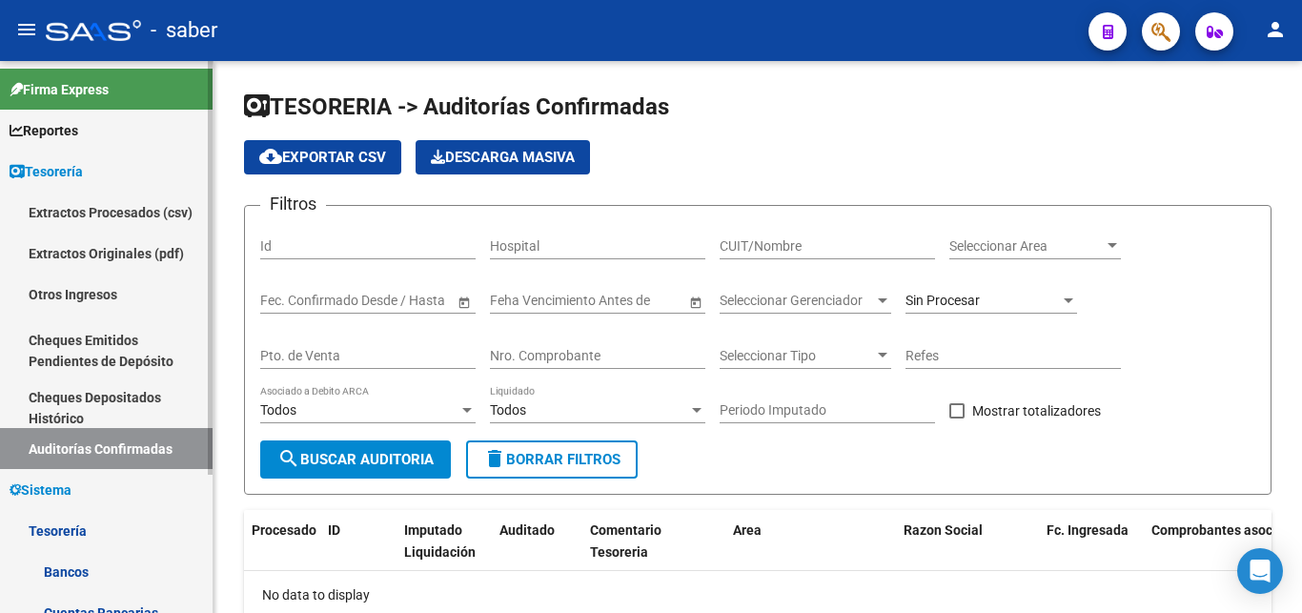
scroll to position [184, 0]
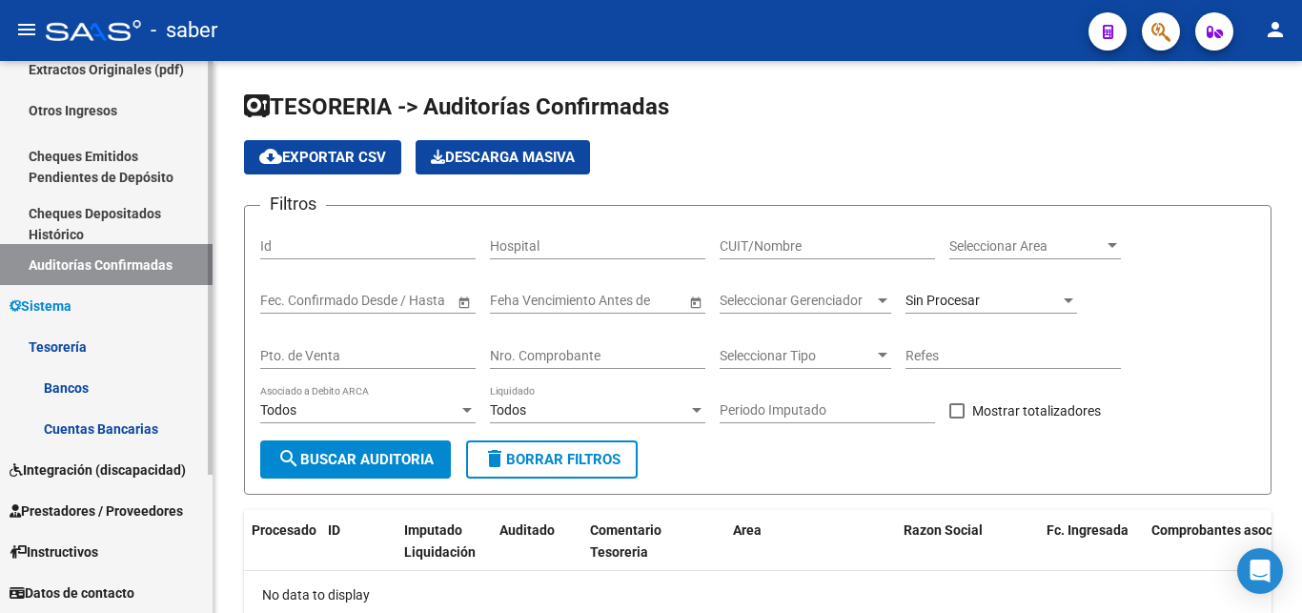
click at [104, 420] on link "Cuentas Bancarias" at bounding box center [106, 428] width 213 height 41
